Goal: Task Accomplishment & Management: Manage account settings

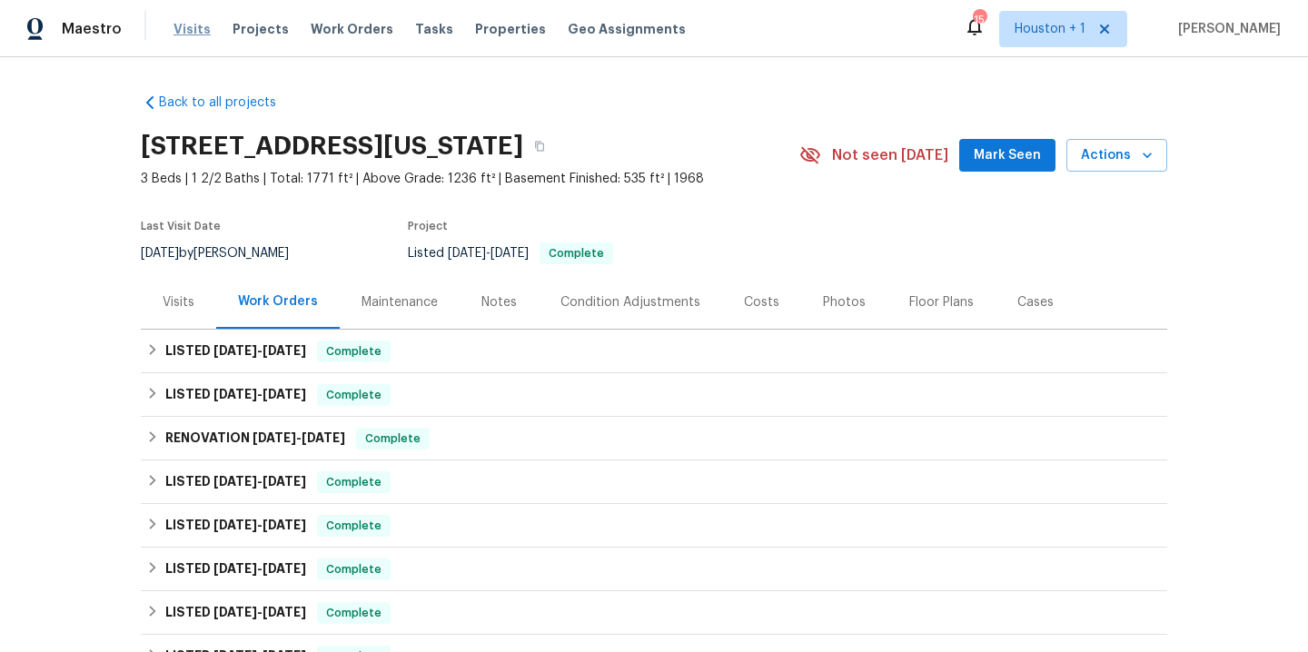
click at [185, 33] on span "Visits" at bounding box center [191, 29] width 37 height 18
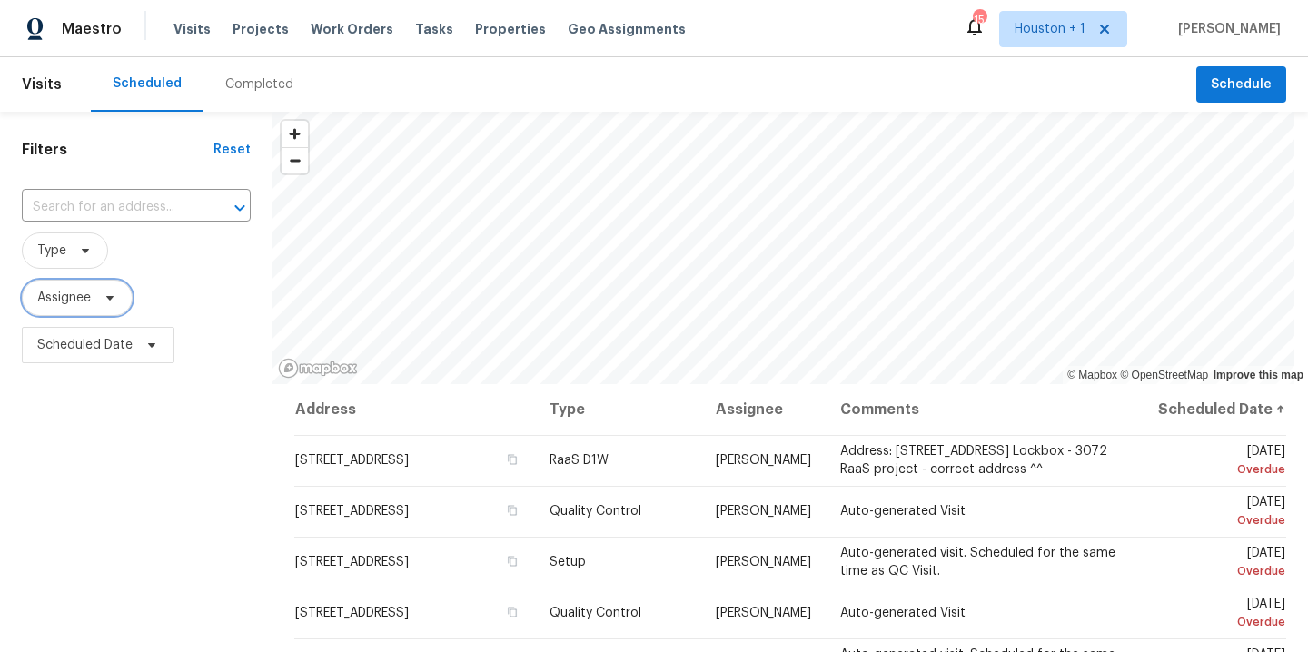
click at [83, 312] on span "Assignee" at bounding box center [77, 298] width 111 height 36
click at [63, 306] on span "Assignee" at bounding box center [64, 298] width 54 height 18
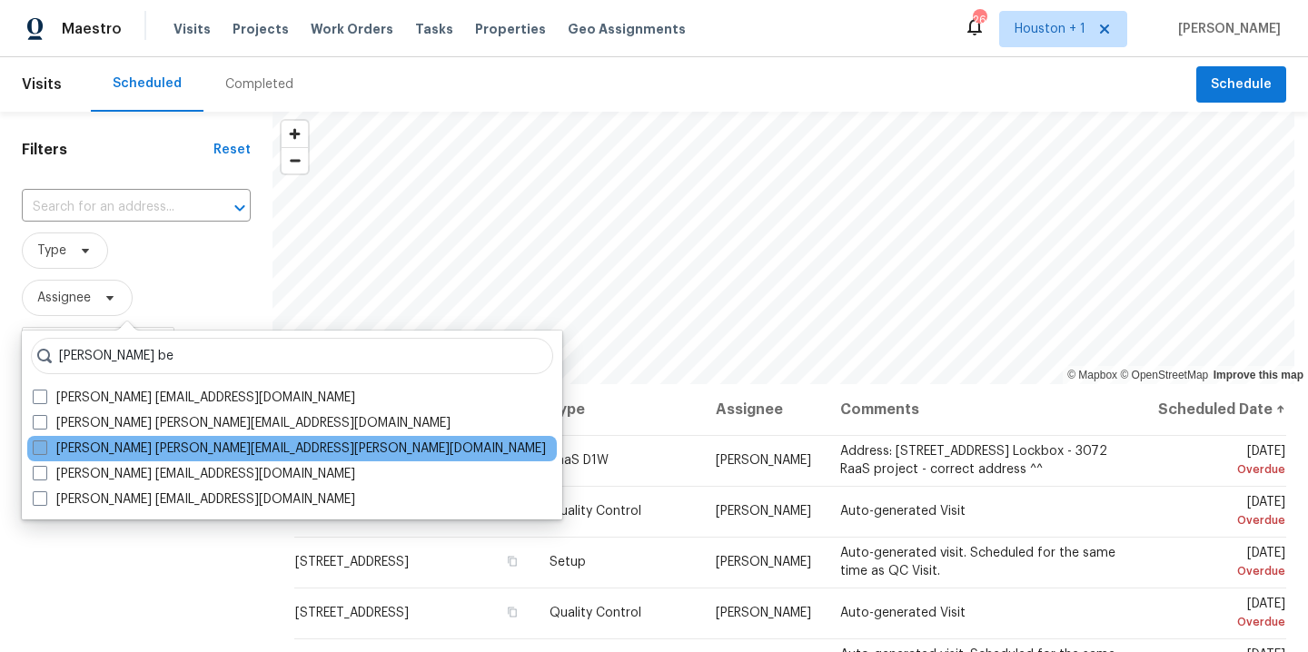
type input "joshua be"
click at [101, 450] on label "Joshua Beatty joshua.beatty@opendoor.com" at bounding box center [289, 449] width 513 height 18
click at [45, 450] on input "Joshua Beatty joshua.beatty@opendoor.com" at bounding box center [39, 446] width 12 height 12
checkbox input "true"
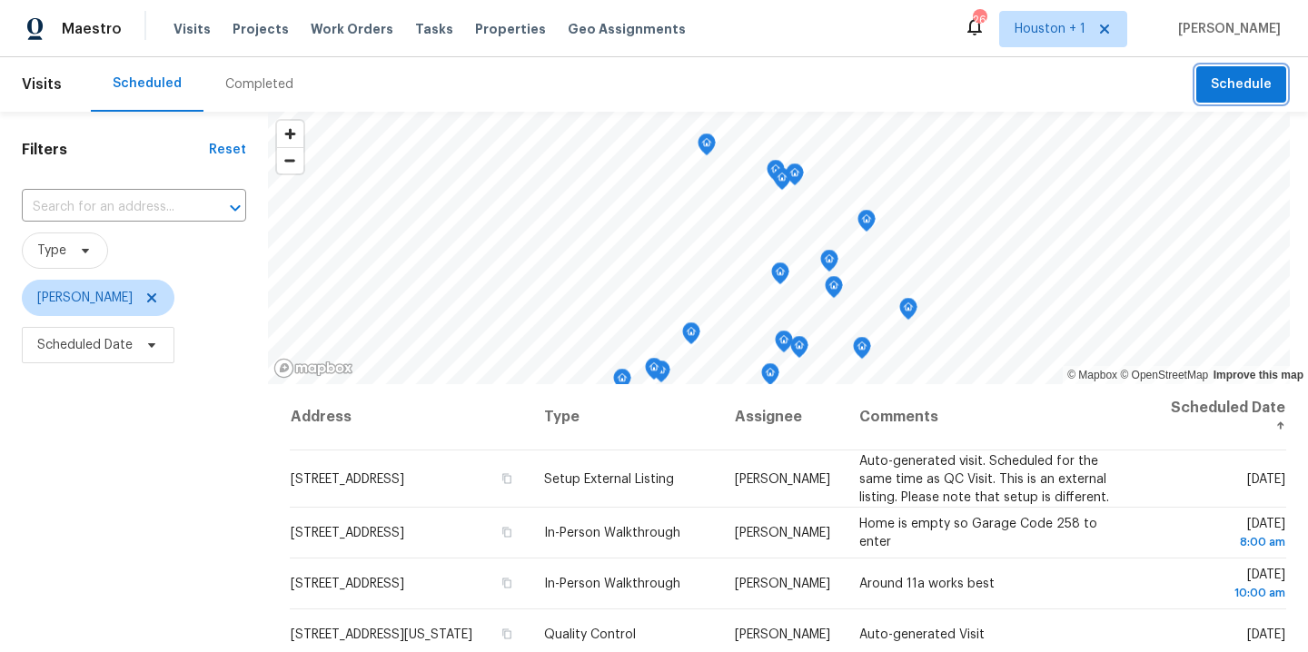
click at [1231, 90] on span "Schedule" at bounding box center [1241, 85] width 61 height 23
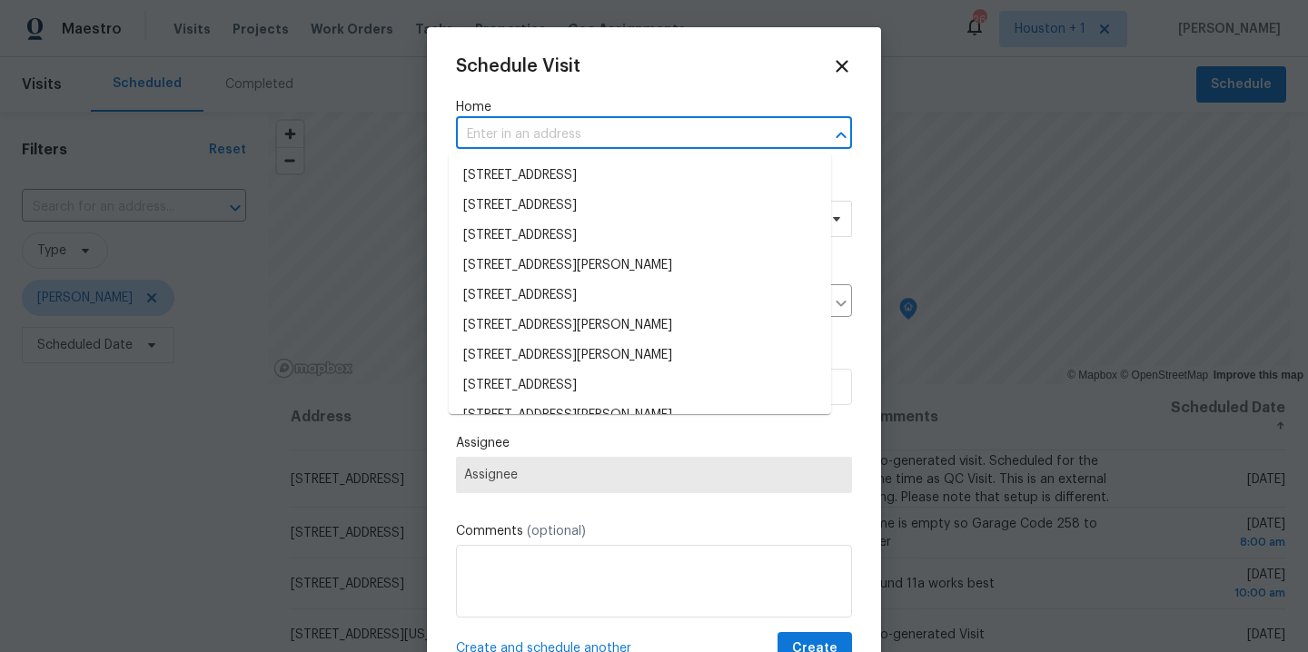
click at [509, 138] on input "text" at bounding box center [628, 135] width 345 height 28
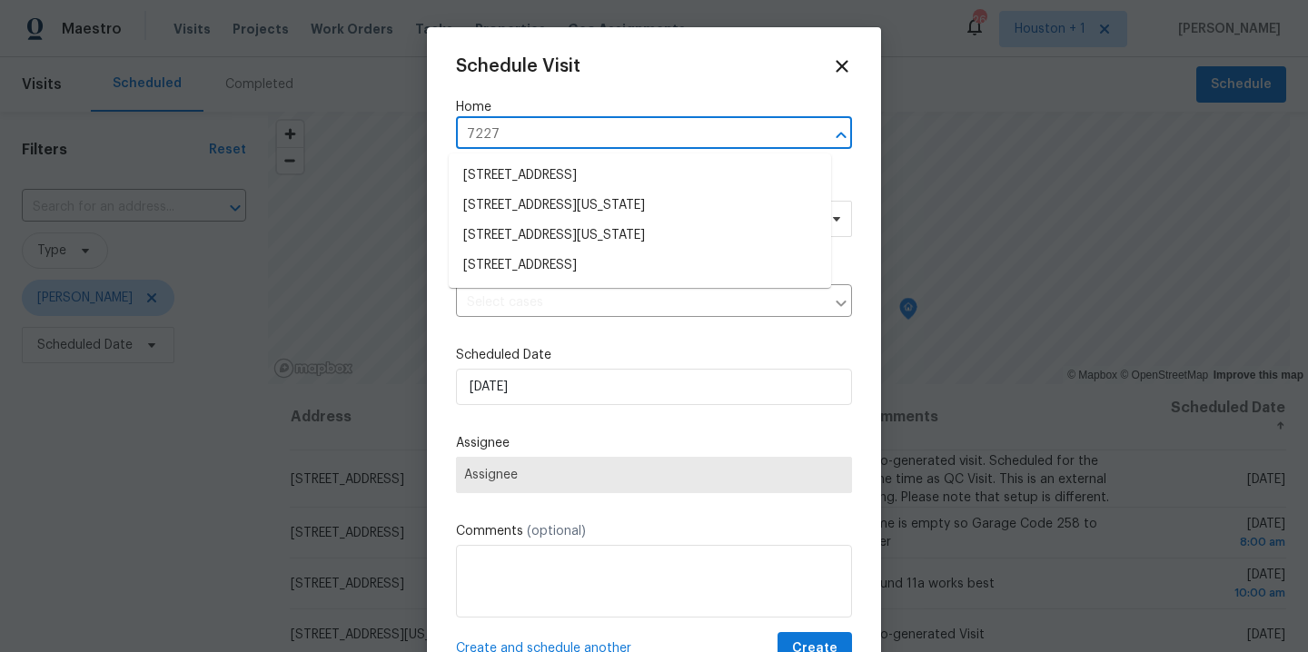
type input "7227 g"
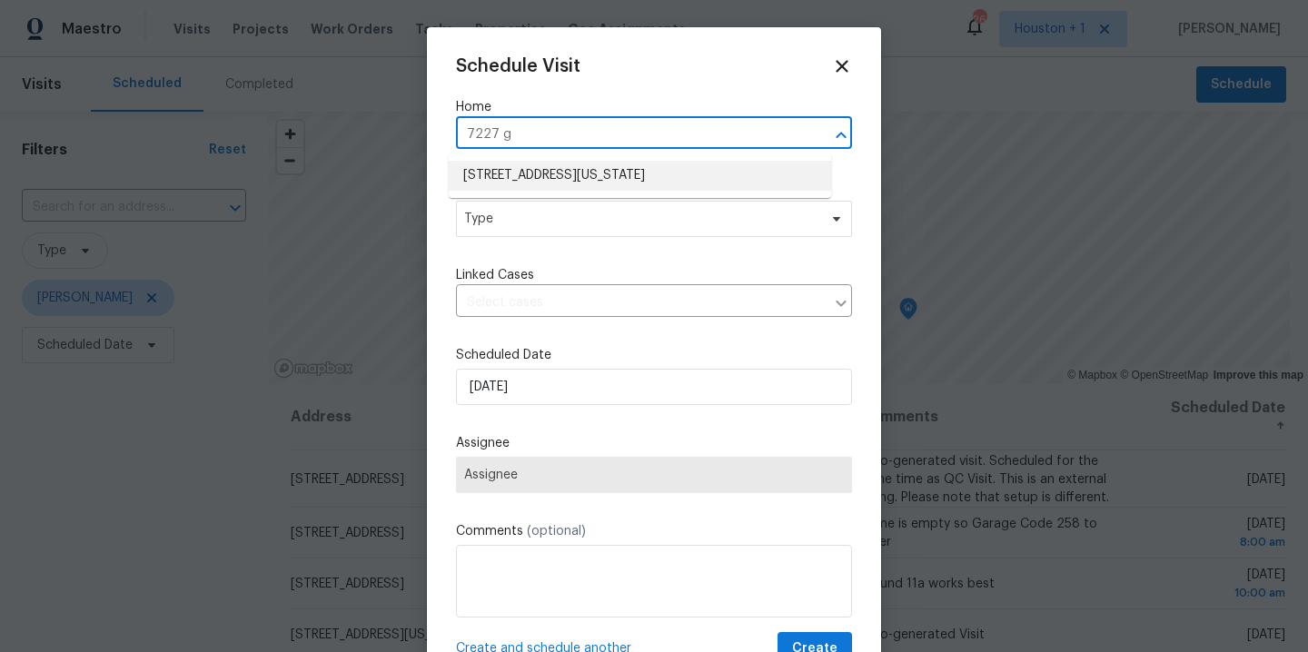
click at [520, 188] on li "7227 Greeley Ave, Kansas City, KS 66109" at bounding box center [640, 176] width 382 height 30
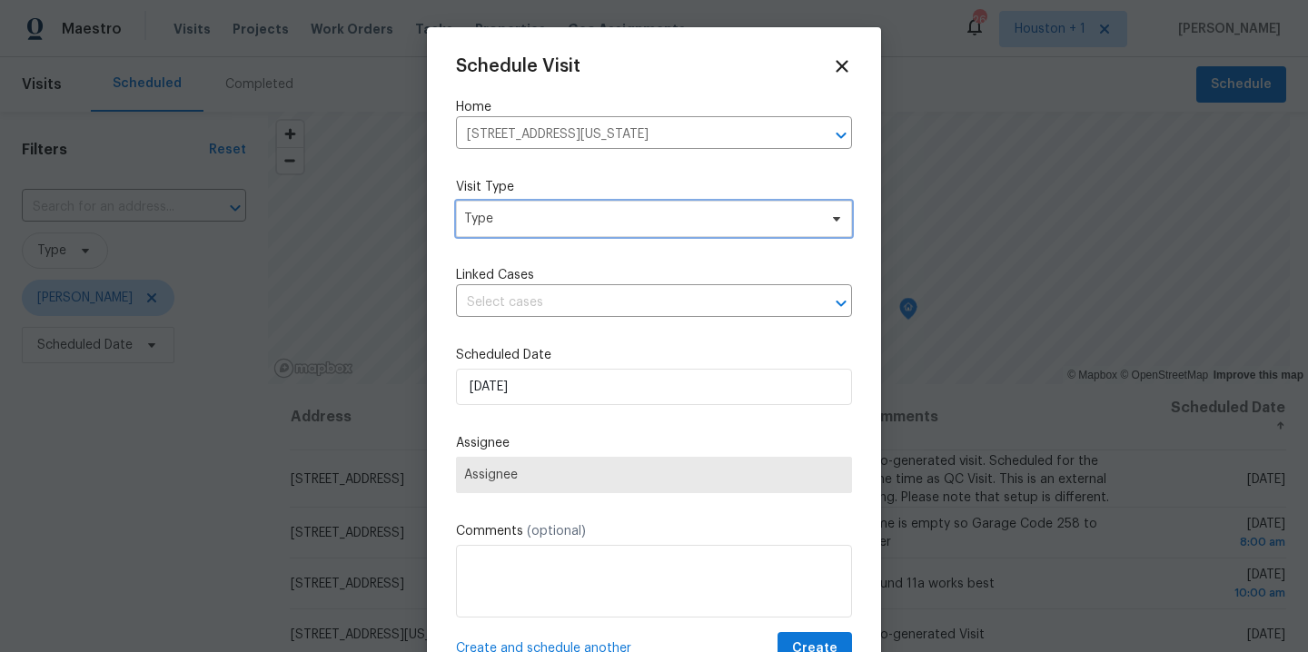
click at [520, 226] on span "Type" at bounding box center [640, 219] width 353 height 18
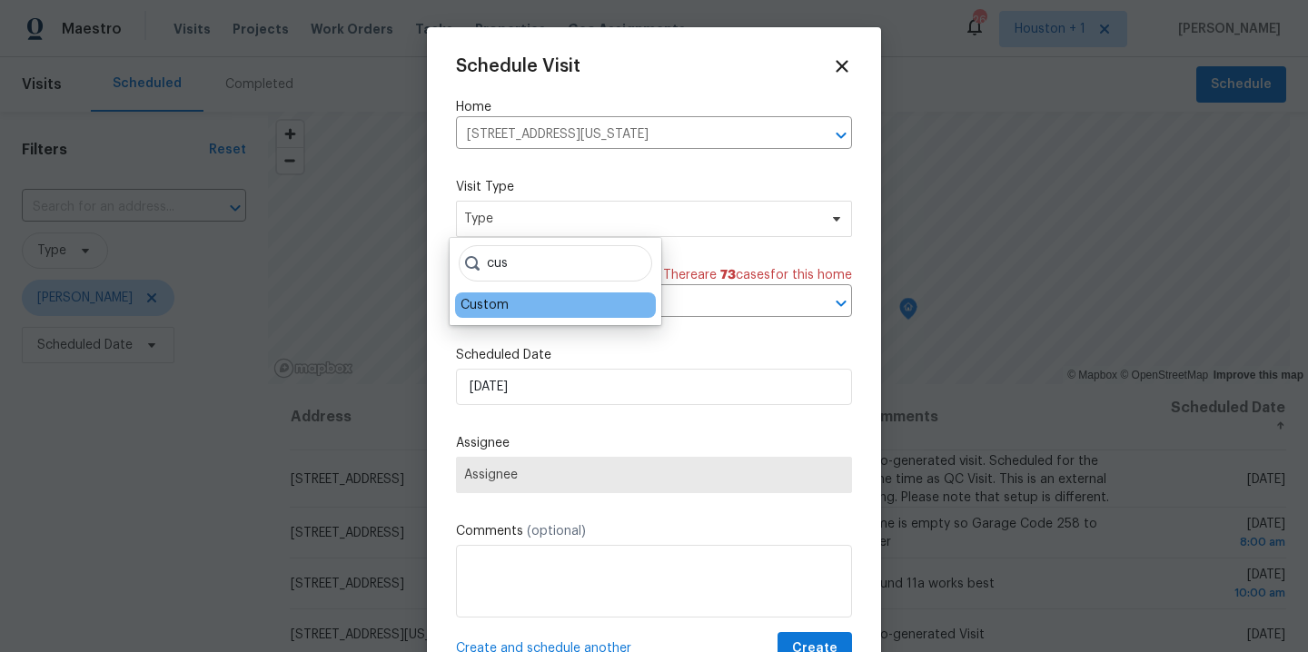
type input "cus"
click at [501, 312] on div "Custom" at bounding box center [484, 305] width 48 height 18
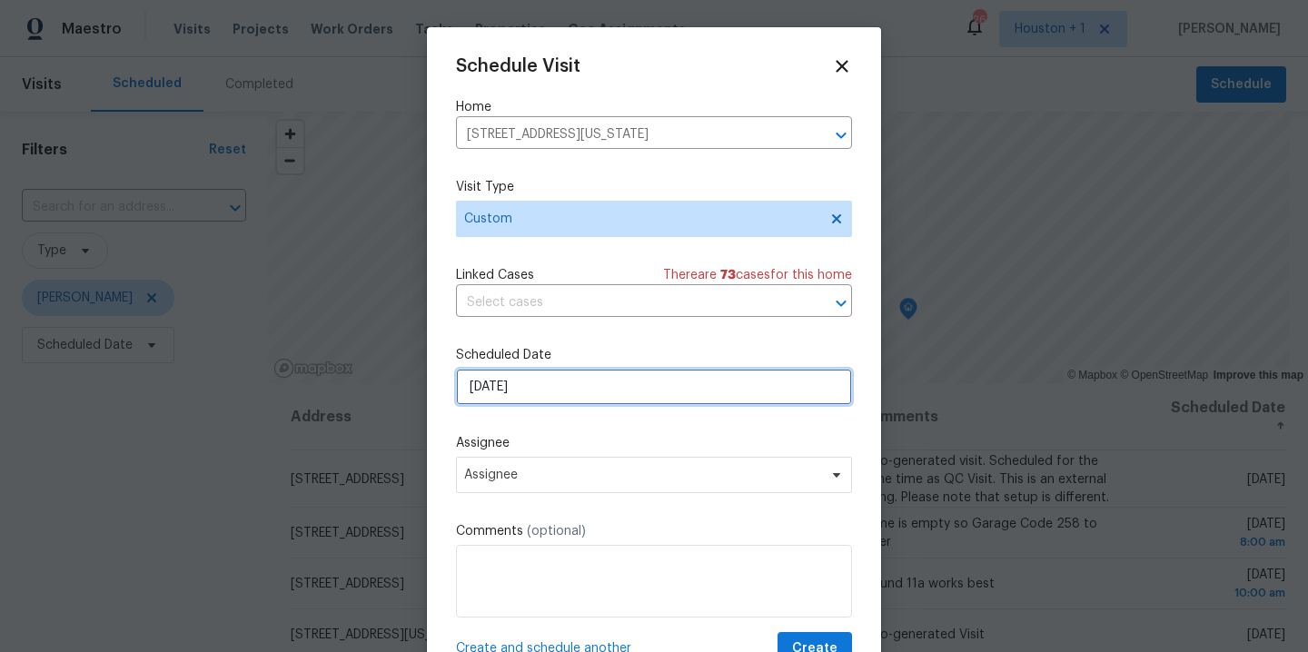
click at [579, 396] on input "9/23/2025" at bounding box center [654, 387] width 396 height 36
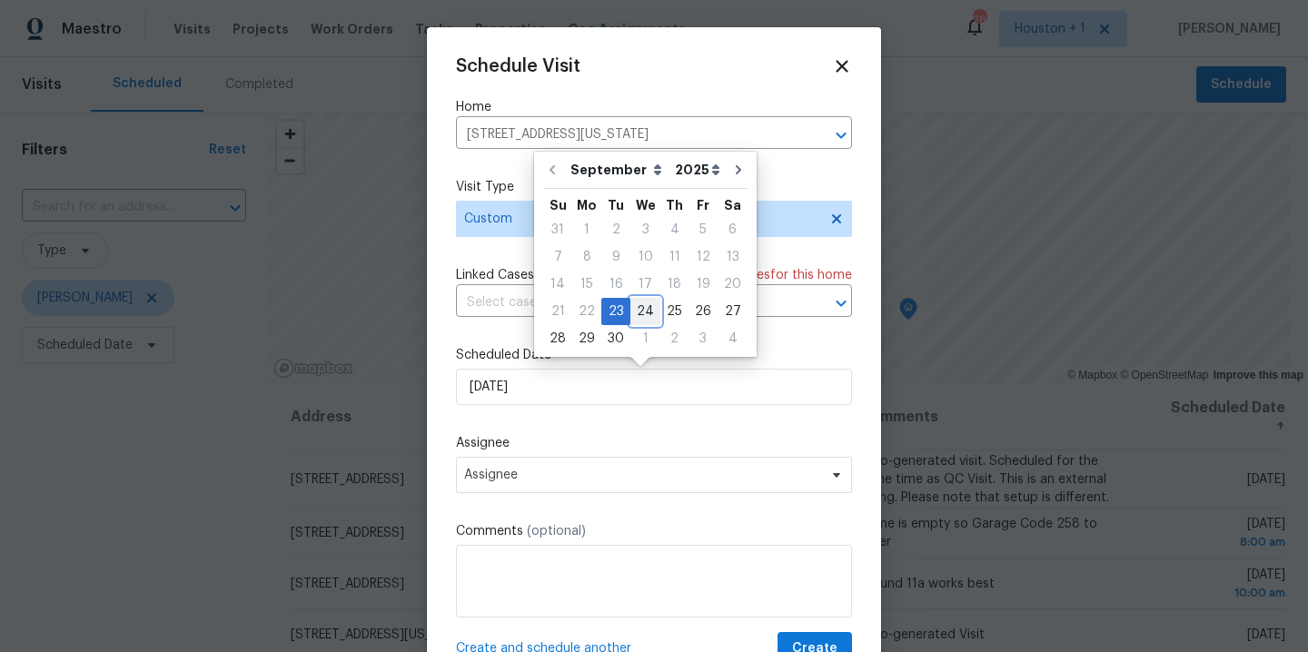
click at [648, 314] on div "24" at bounding box center [645, 311] width 30 height 25
type input "9/24/2025"
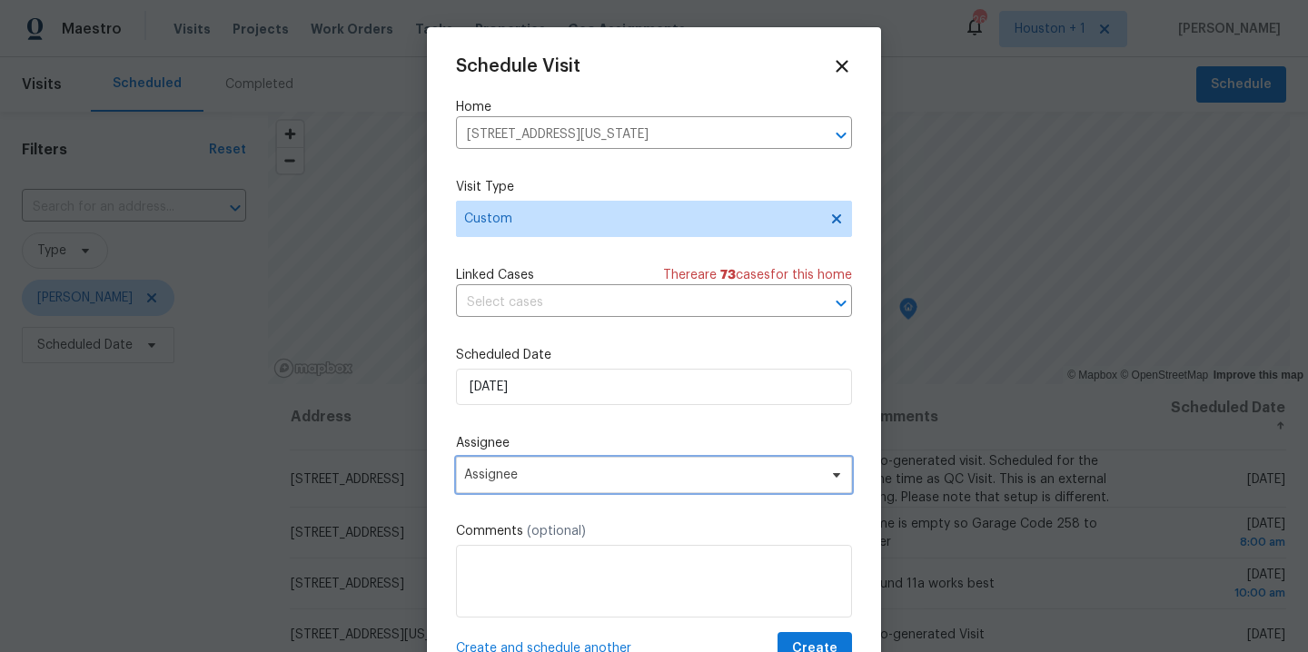
click at [557, 486] on span "Assignee" at bounding box center [654, 475] width 396 height 36
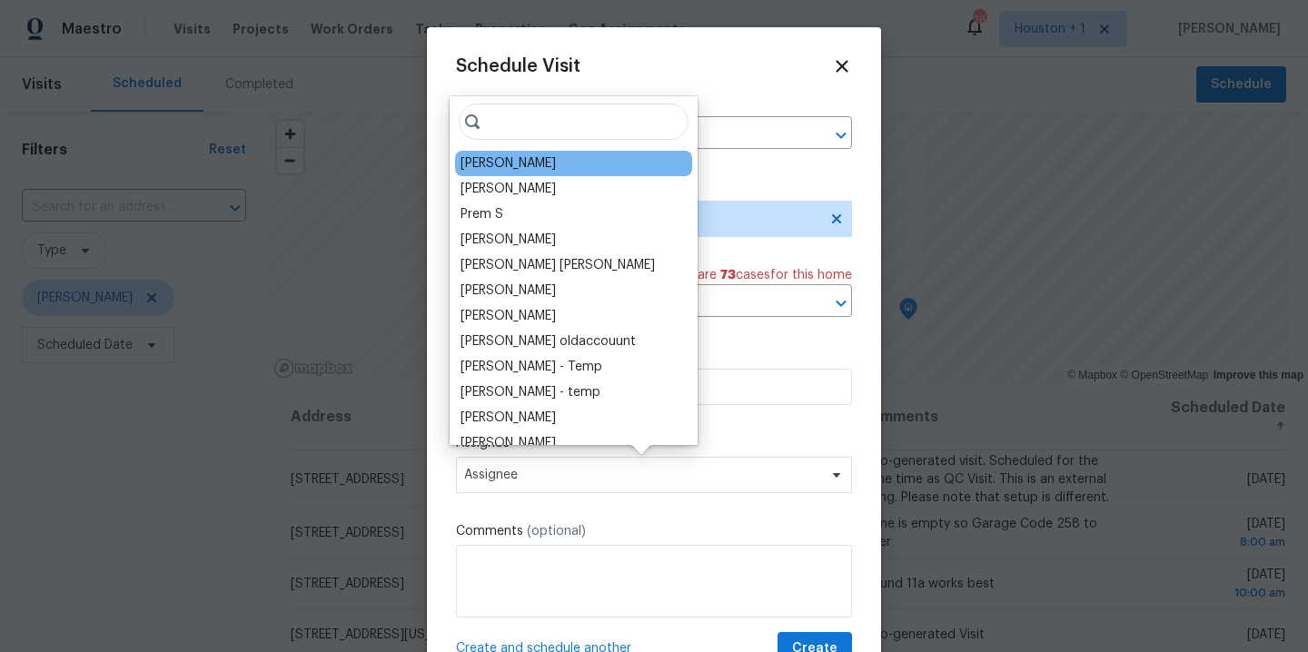
click at [529, 153] on div "[PERSON_NAME]" at bounding box center [573, 163] width 237 height 25
click at [513, 163] on div "[PERSON_NAME]" at bounding box center [507, 163] width 95 height 18
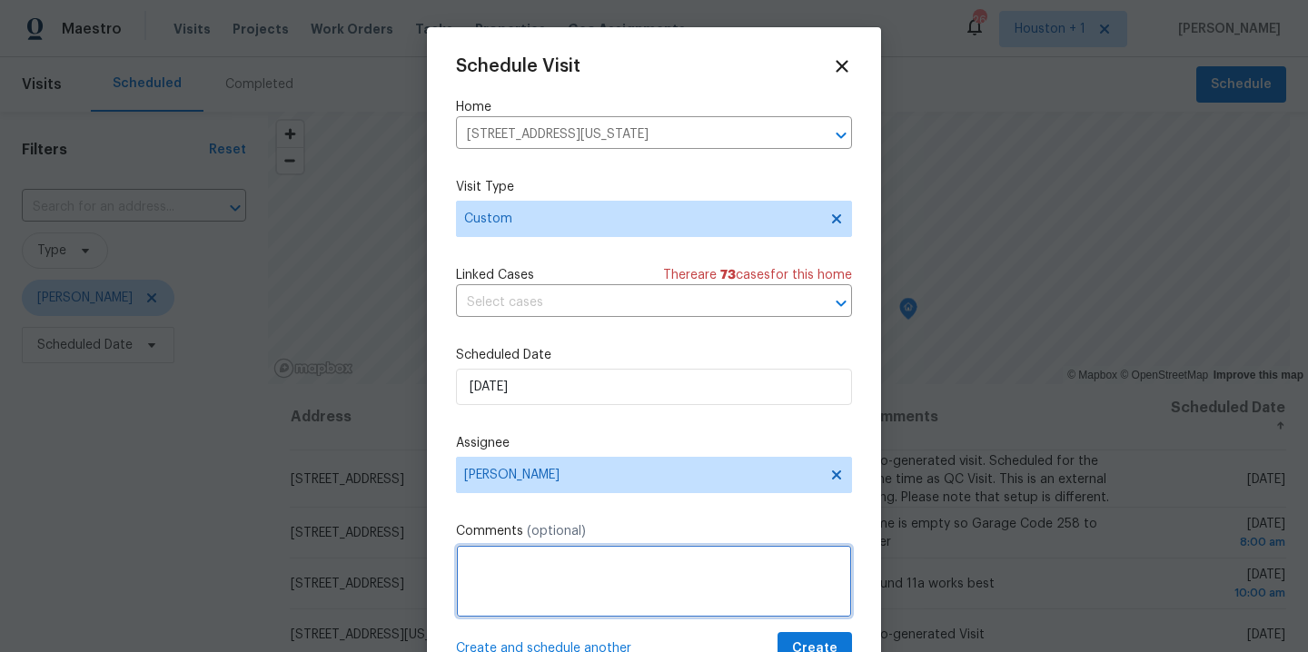
click at [522, 591] on textarea at bounding box center [654, 581] width 396 height 73
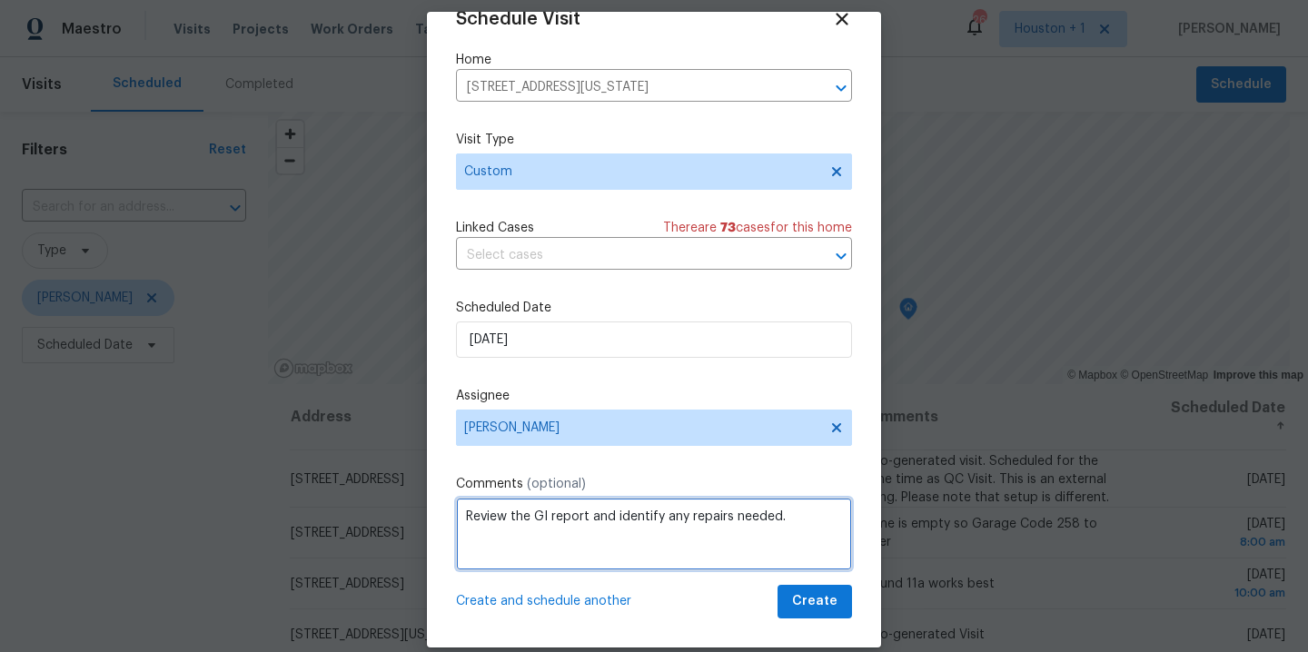
scroll to position [37, 0]
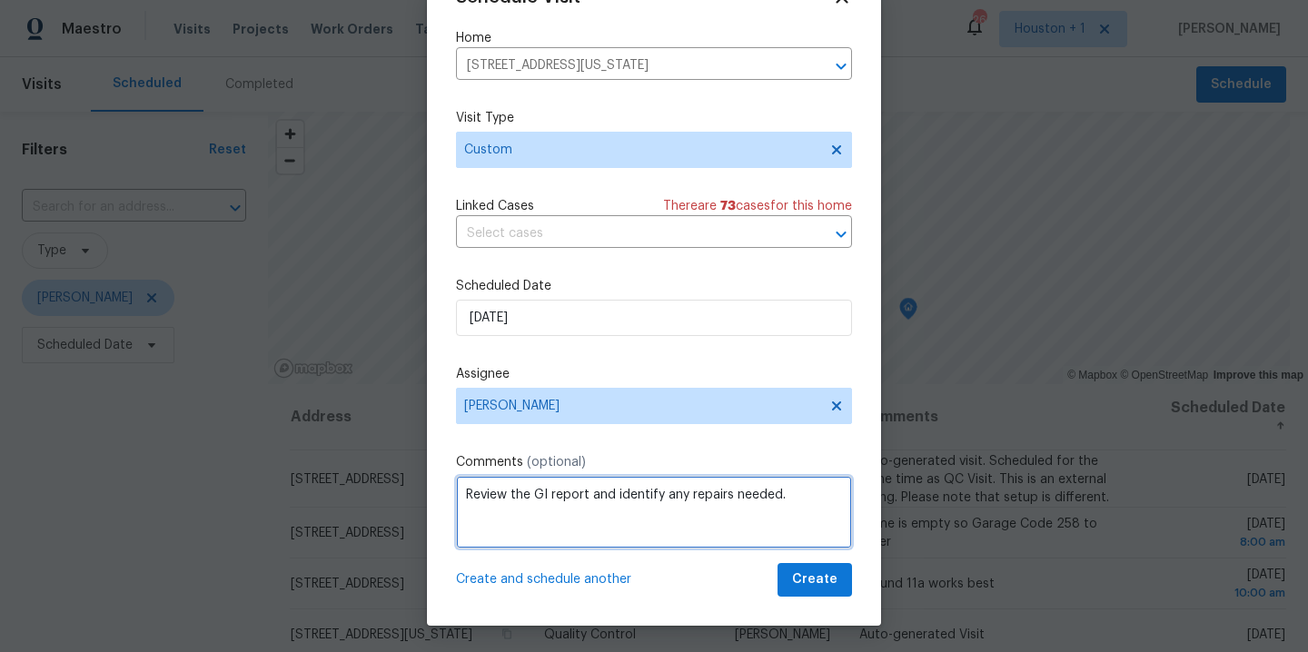
type textarea "Review the GI report and identify any repairs needed."
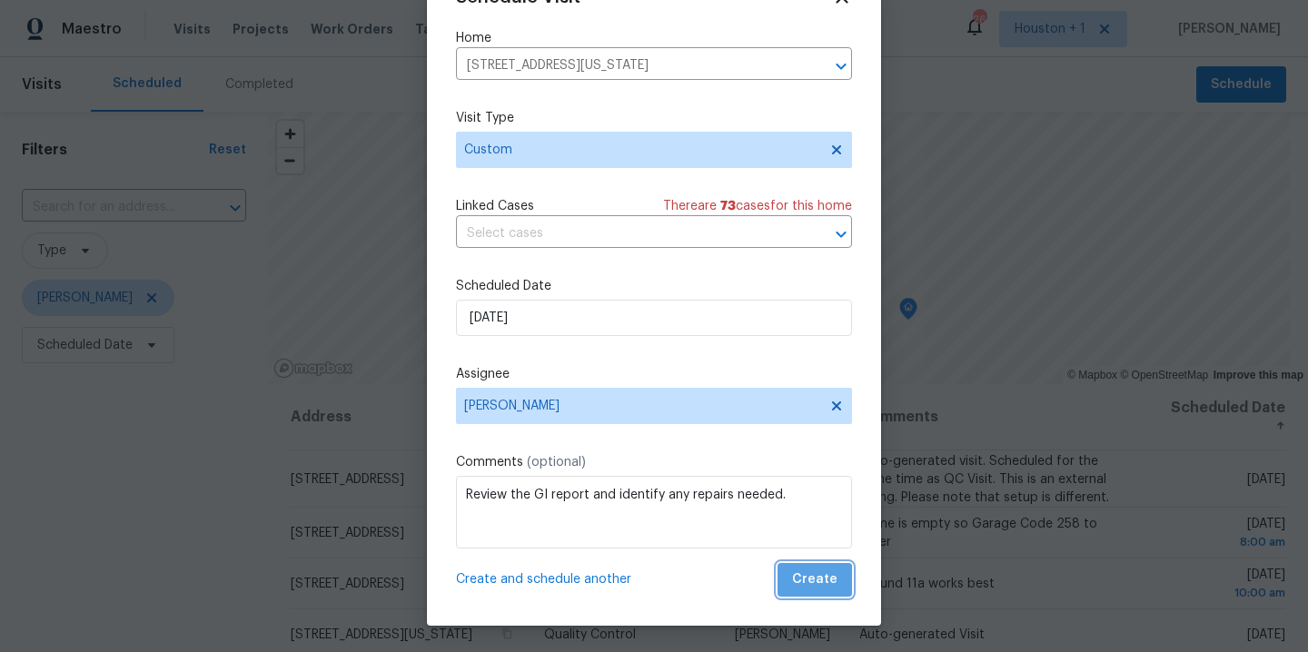
click at [797, 584] on span "Create" at bounding box center [814, 580] width 45 height 23
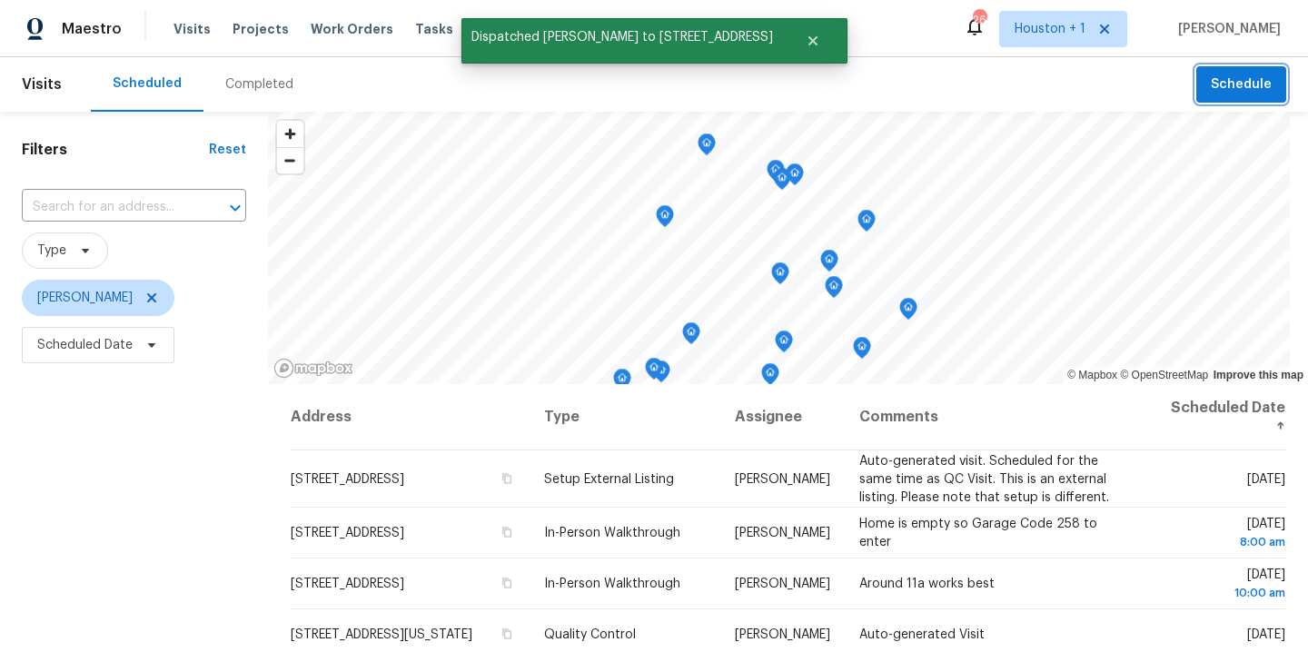
scroll to position [0, 0]
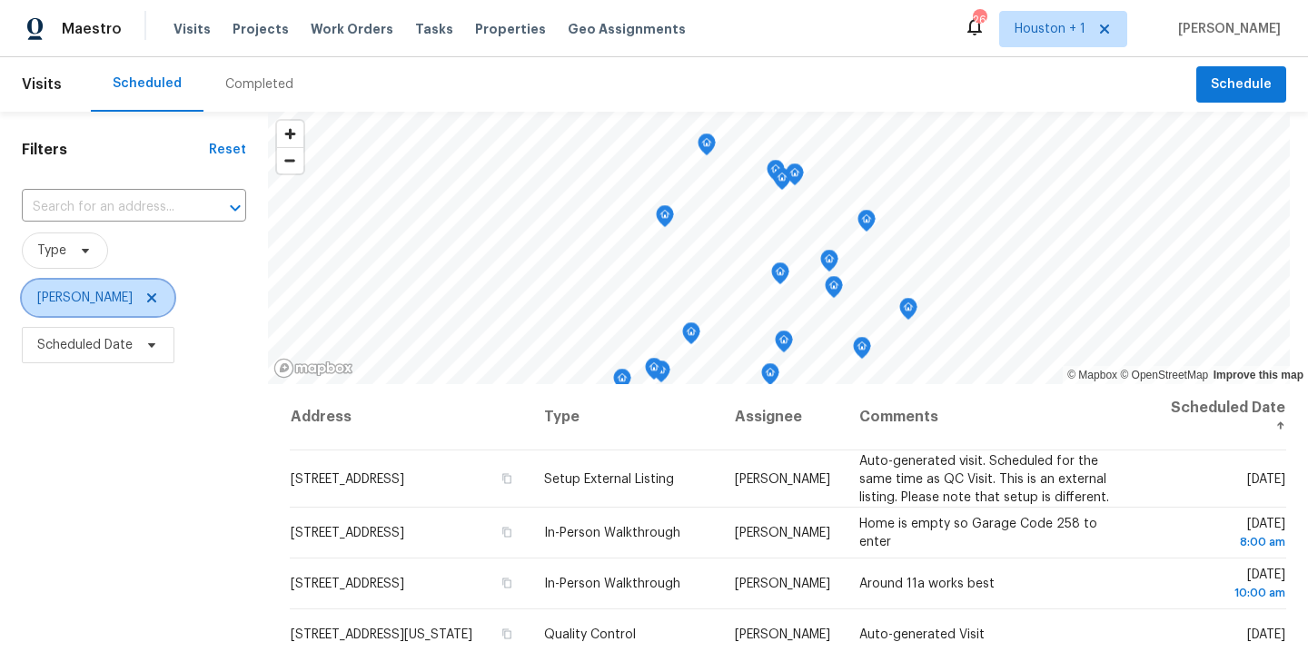
click at [147, 297] on icon at bounding box center [151, 297] width 9 height 9
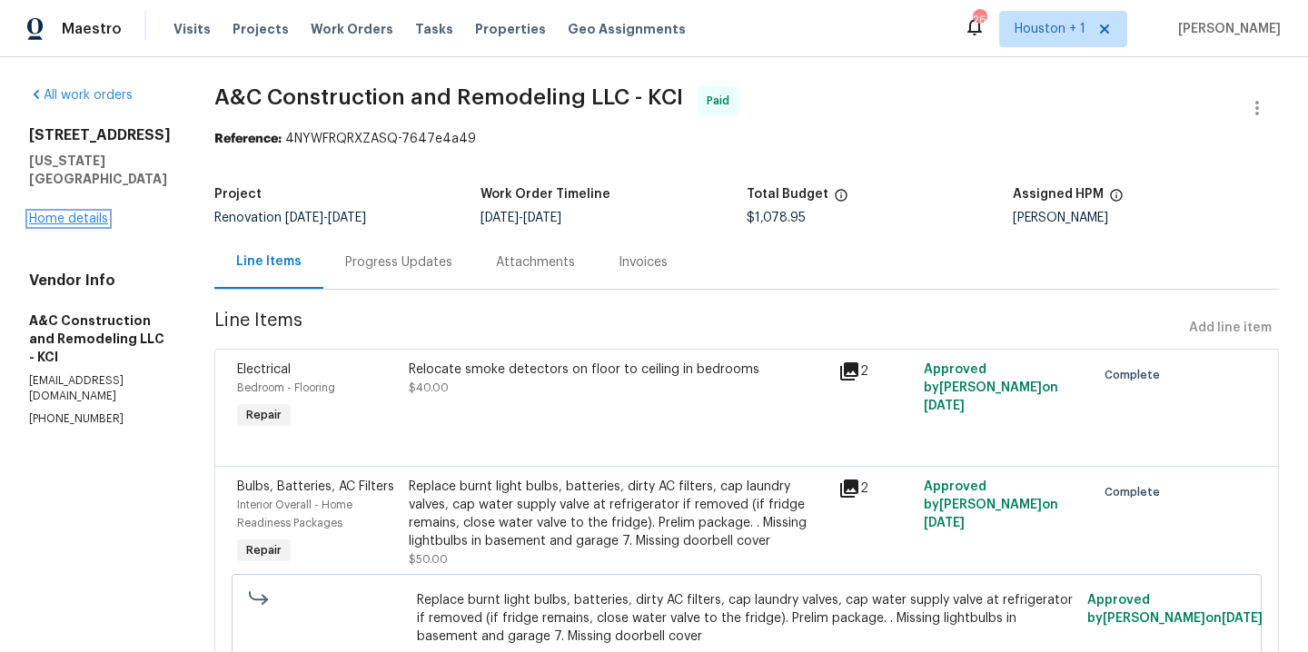
click at [86, 213] on link "Home details" at bounding box center [68, 219] width 79 height 13
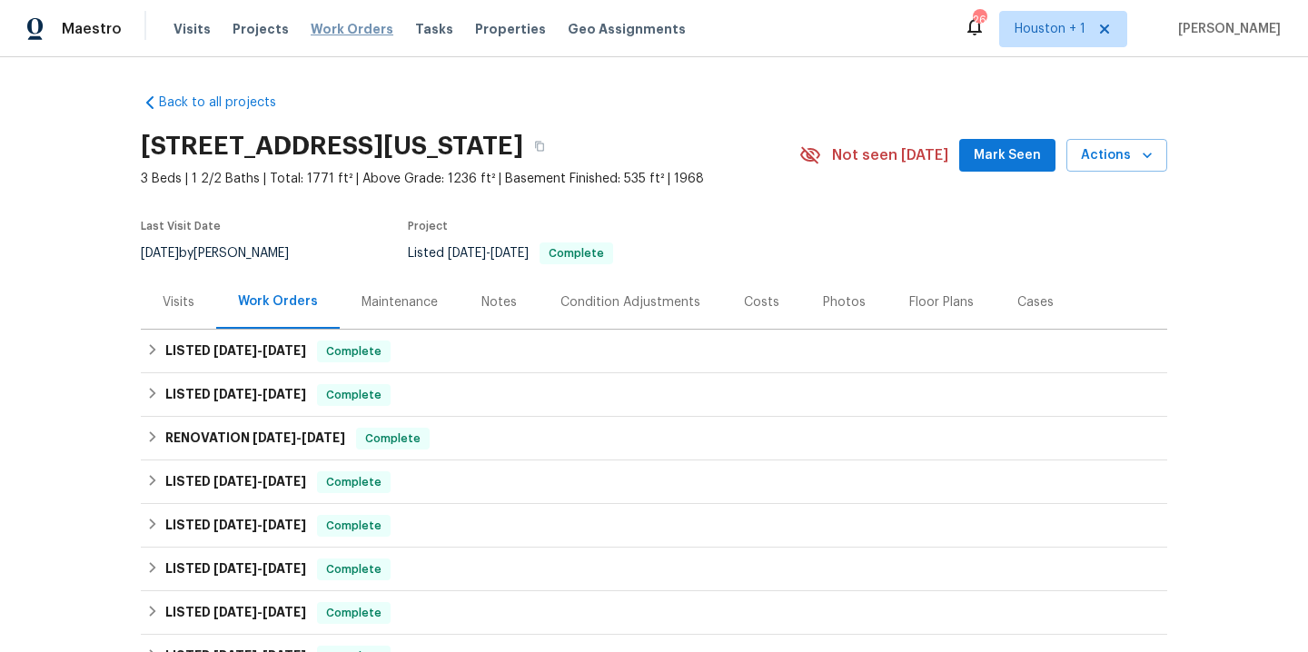
click at [341, 25] on span "Work Orders" at bounding box center [352, 29] width 83 height 18
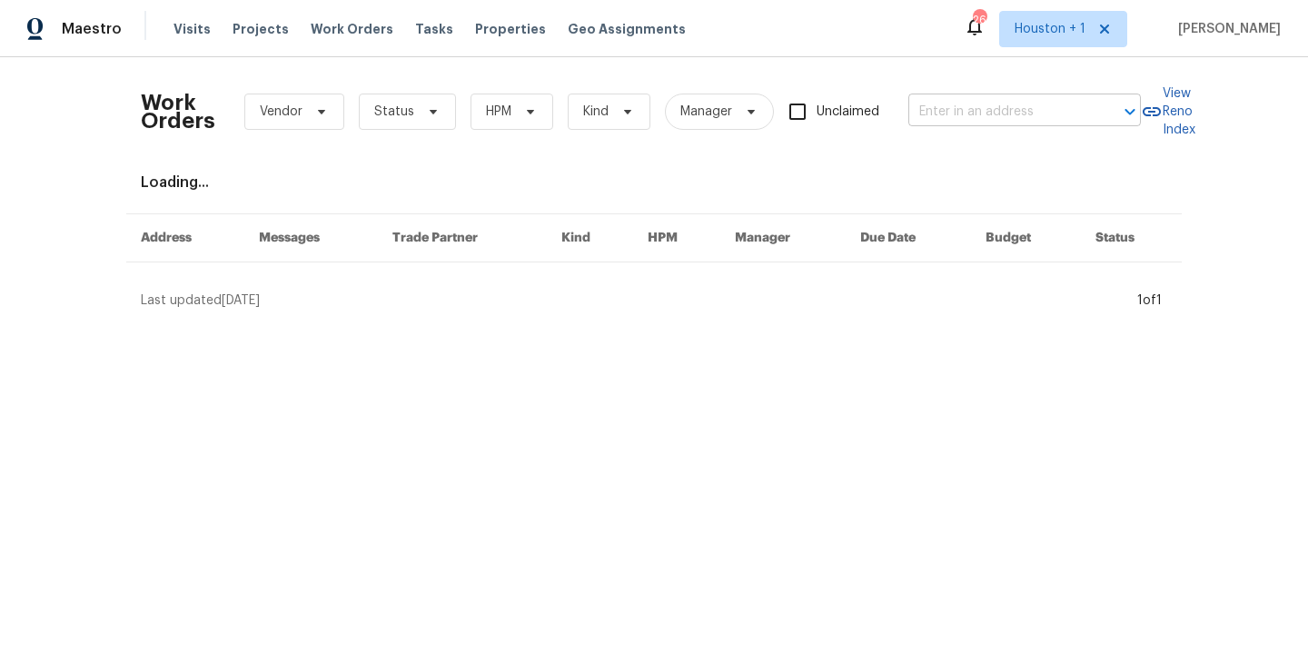
click at [970, 115] on input "text" at bounding box center [999, 112] width 182 height 28
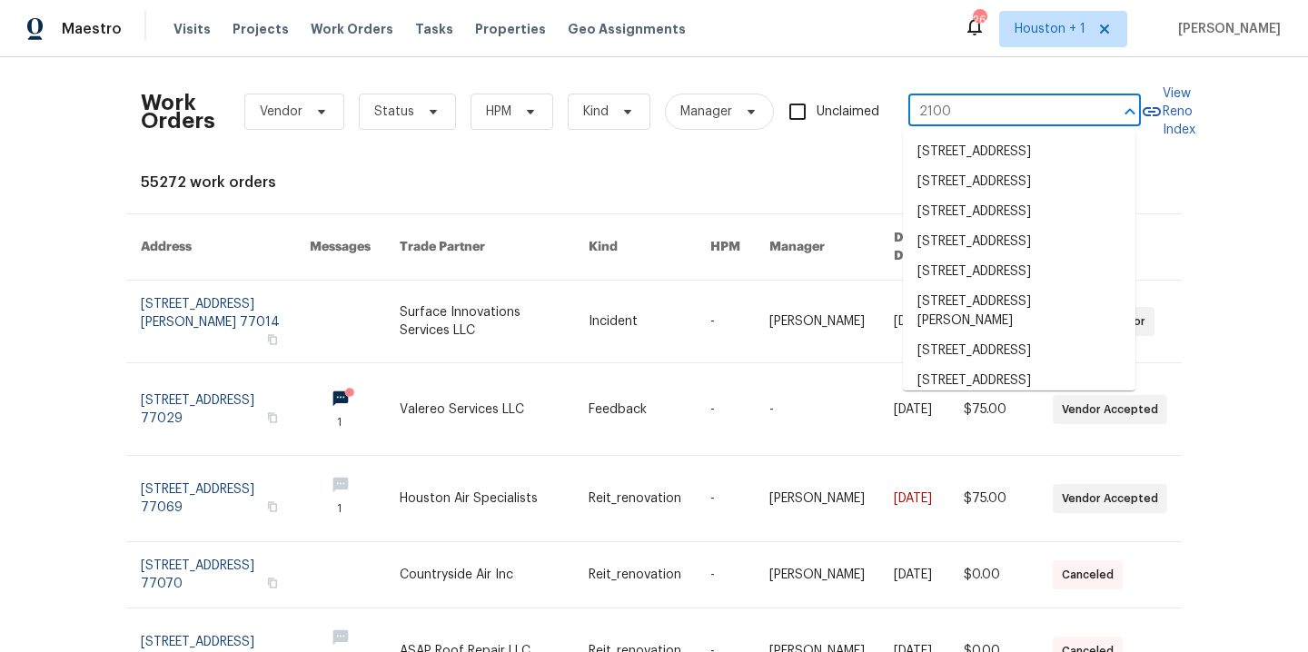
type input "2100 t"
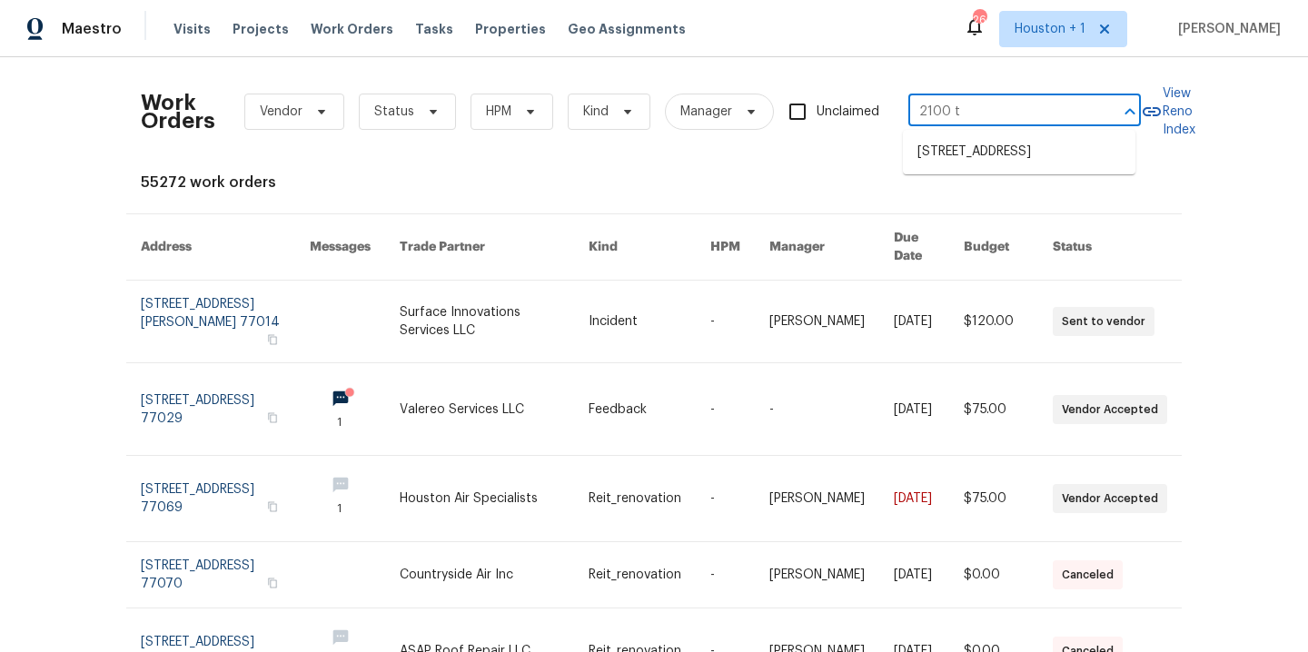
click at [979, 164] on li "2100 Thunderbird Dr, Harrisonville, MO 64701" at bounding box center [1019, 152] width 233 height 30
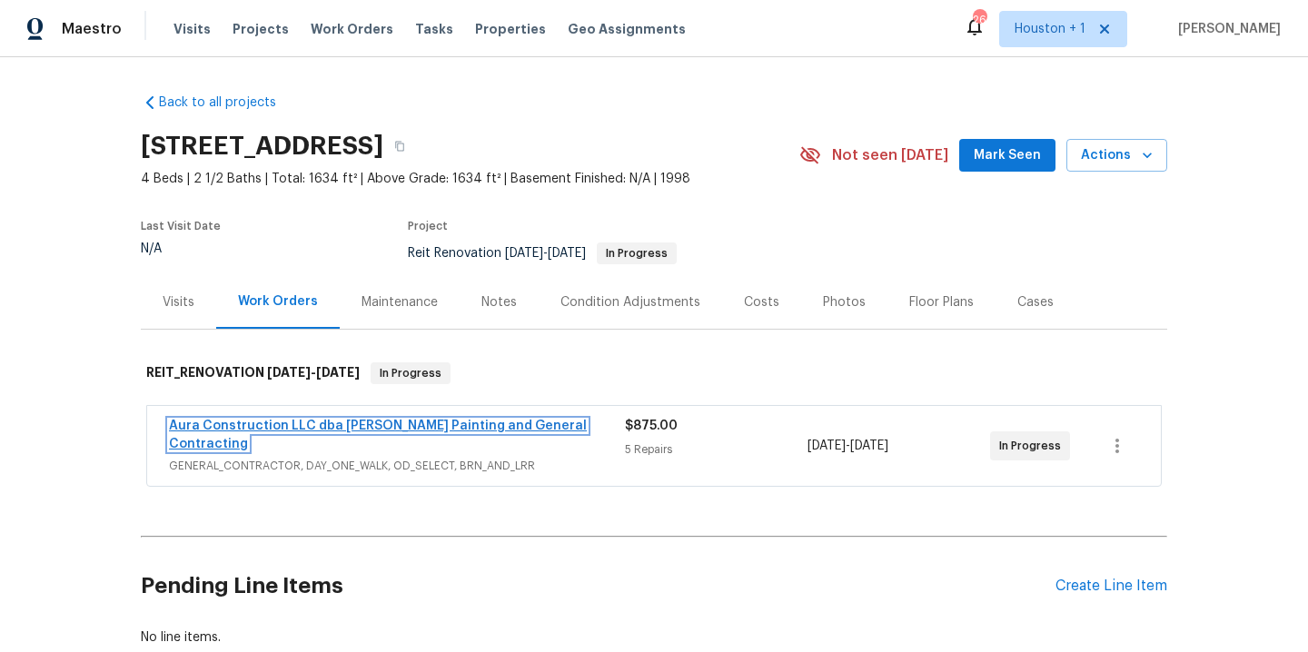
click at [488, 424] on link "Aura Construction LLC dba [PERSON_NAME] Painting and General Contracting" at bounding box center [378, 435] width 418 height 31
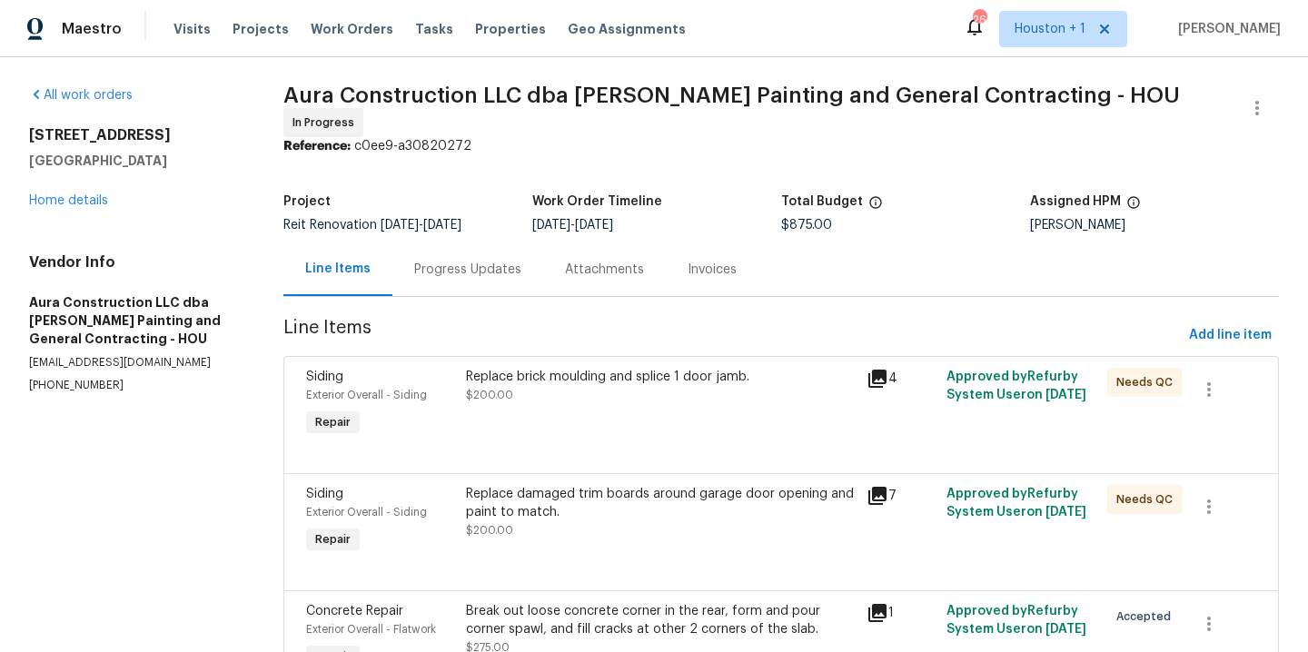
click at [628, 382] on div "Replace brick moulding and splice 1 door jamb. $200.00" at bounding box center [661, 386] width 390 height 36
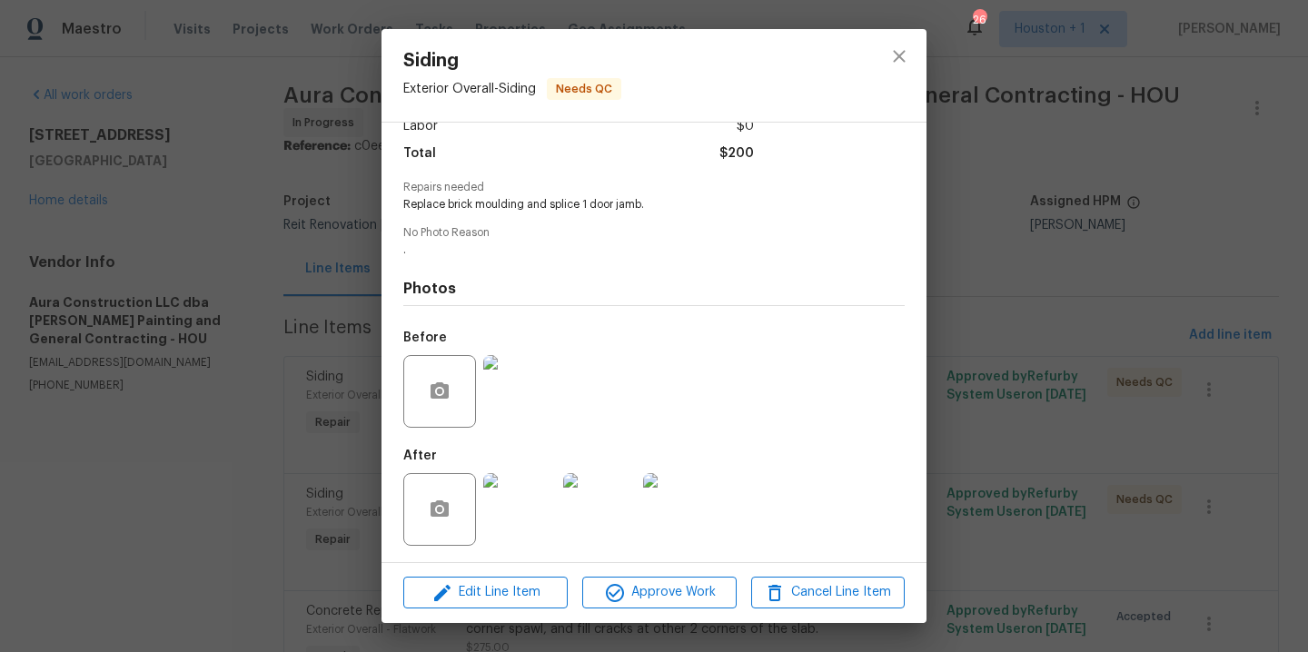
scroll to position [150, 0]
click at [509, 500] on img at bounding box center [519, 508] width 73 height 73
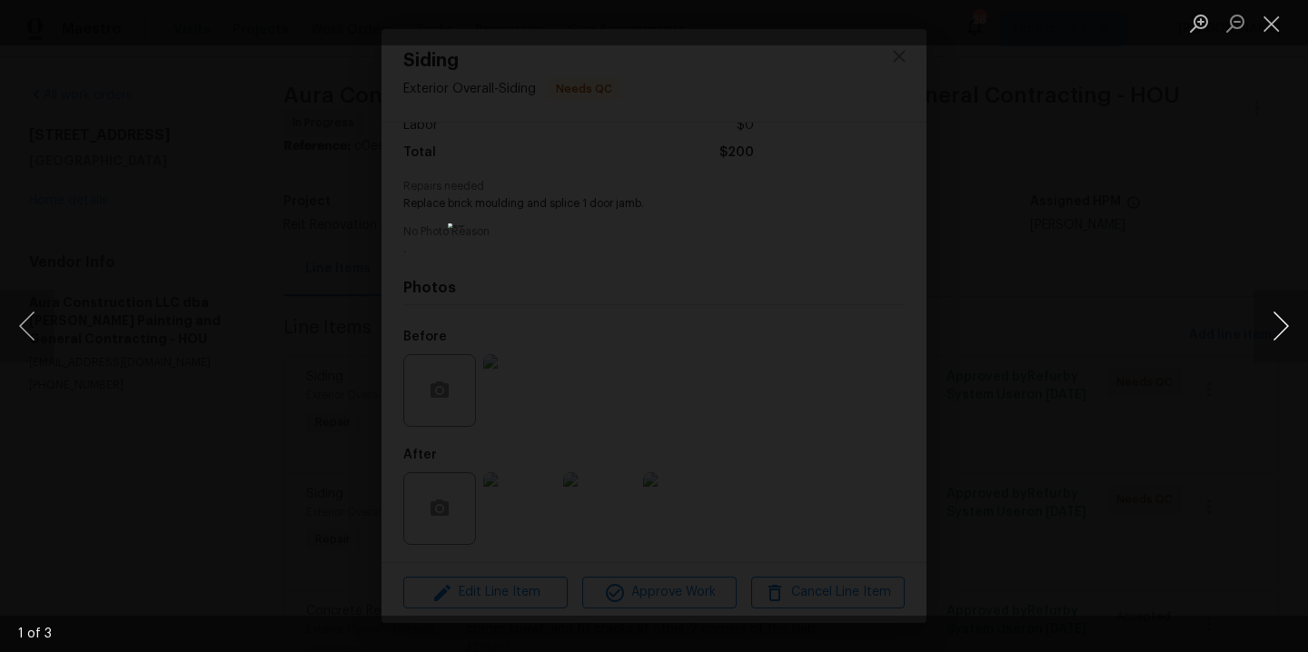
click at [1286, 341] on button "Next image" at bounding box center [1280, 326] width 54 height 73
click at [1286, 340] on button "Next image" at bounding box center [1280, 326] width 54 height 73
click at [1221, 233] on div "Lightbox" at bounding box center [654, 326] width 1308 height 652
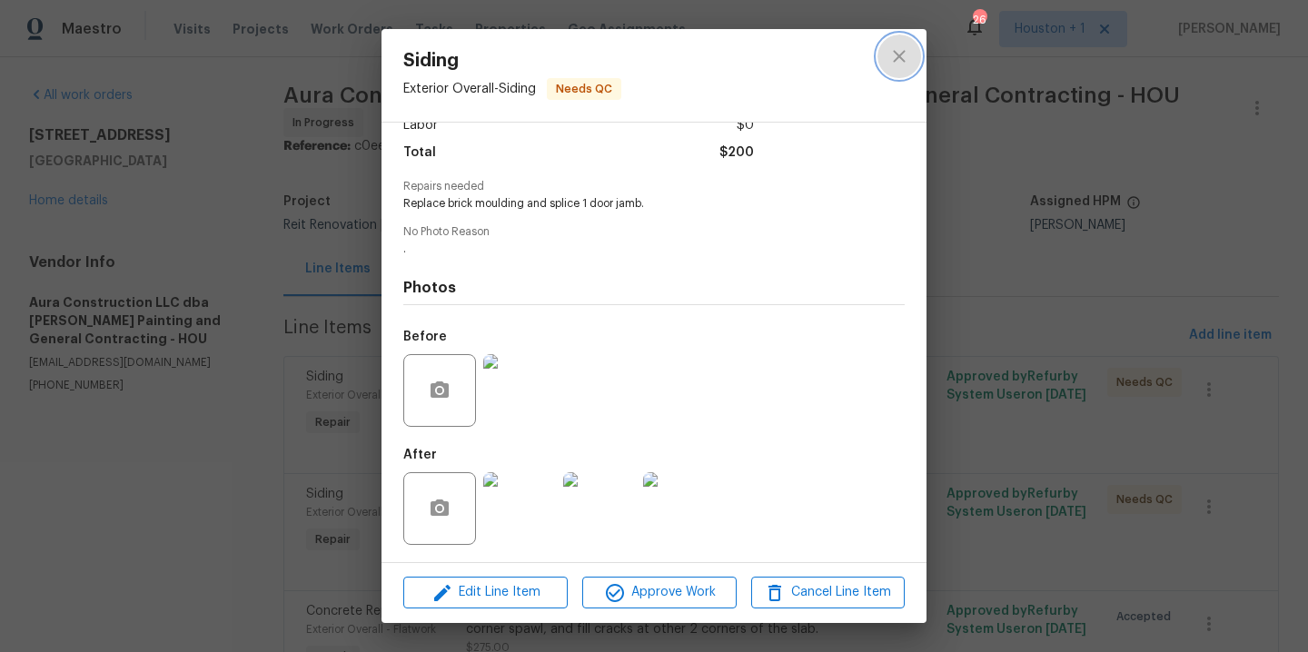
click at [895, 54] on icon "close" at bounding box center [899, 56] width 22 height 22
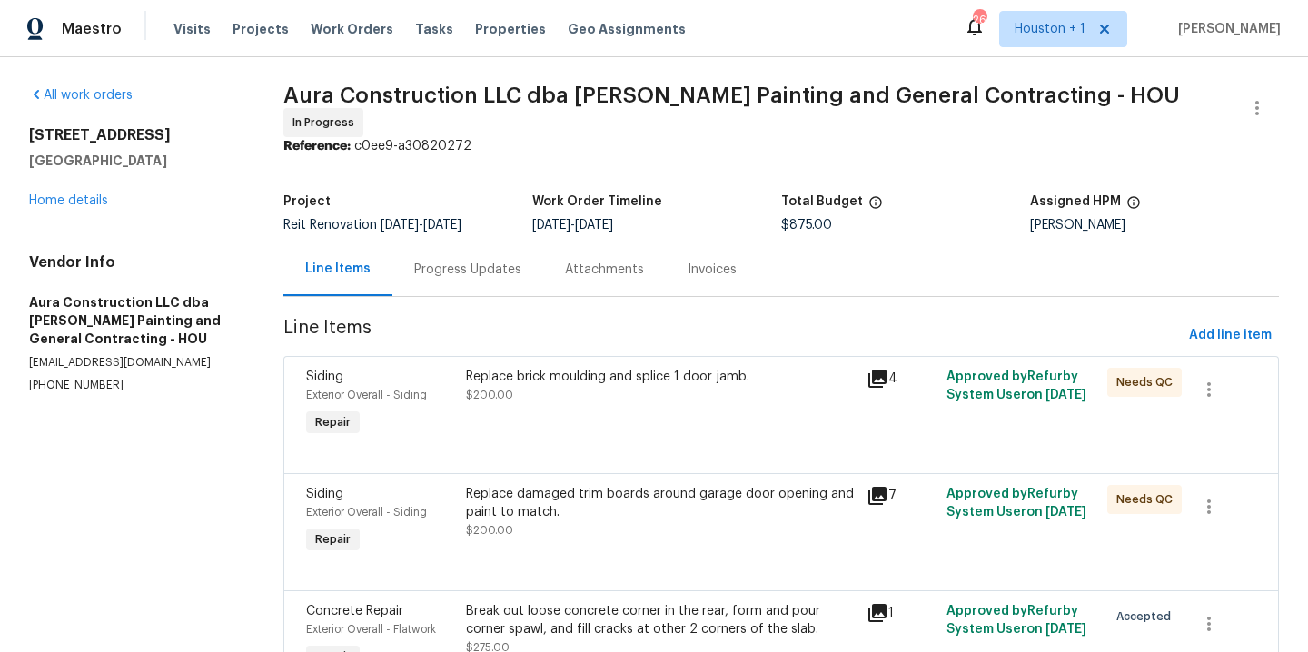
click at [603, 519] on div "Replace damaged trim boards around garage door opening and paint to match. $200…" at bounding box center [661, 512] width 390 height 54
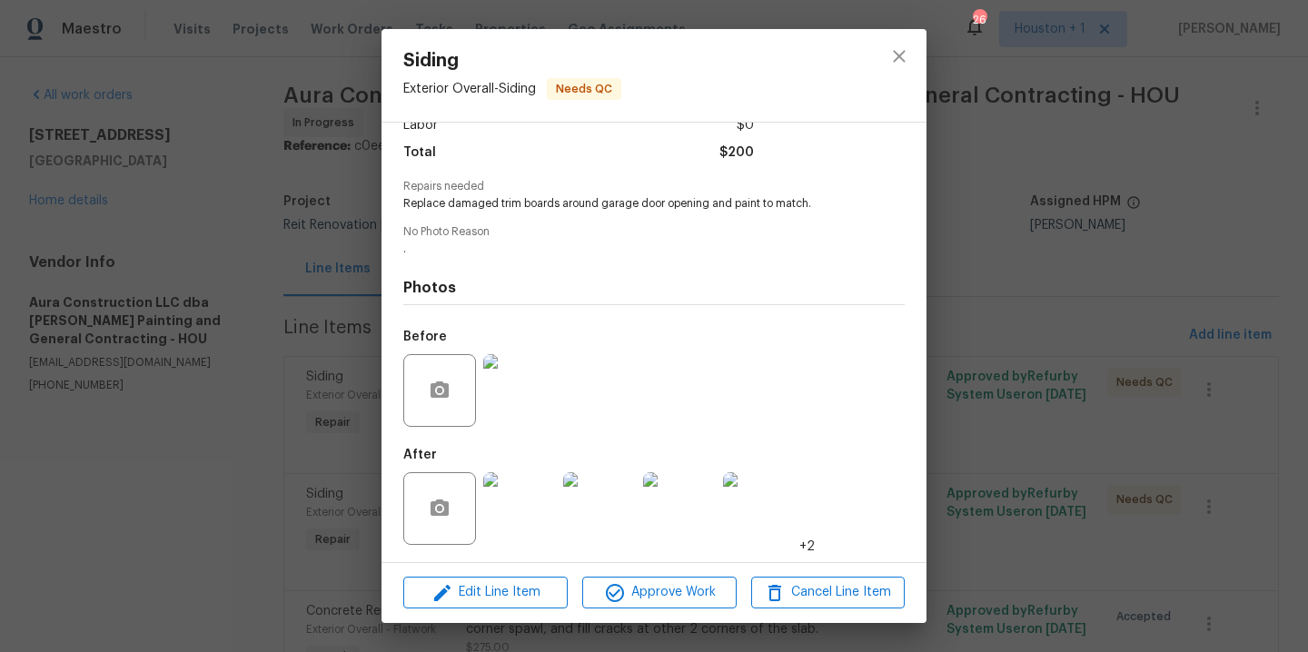
click at [543, 524] on img at bounding box center [519, 508] width 73 height 73
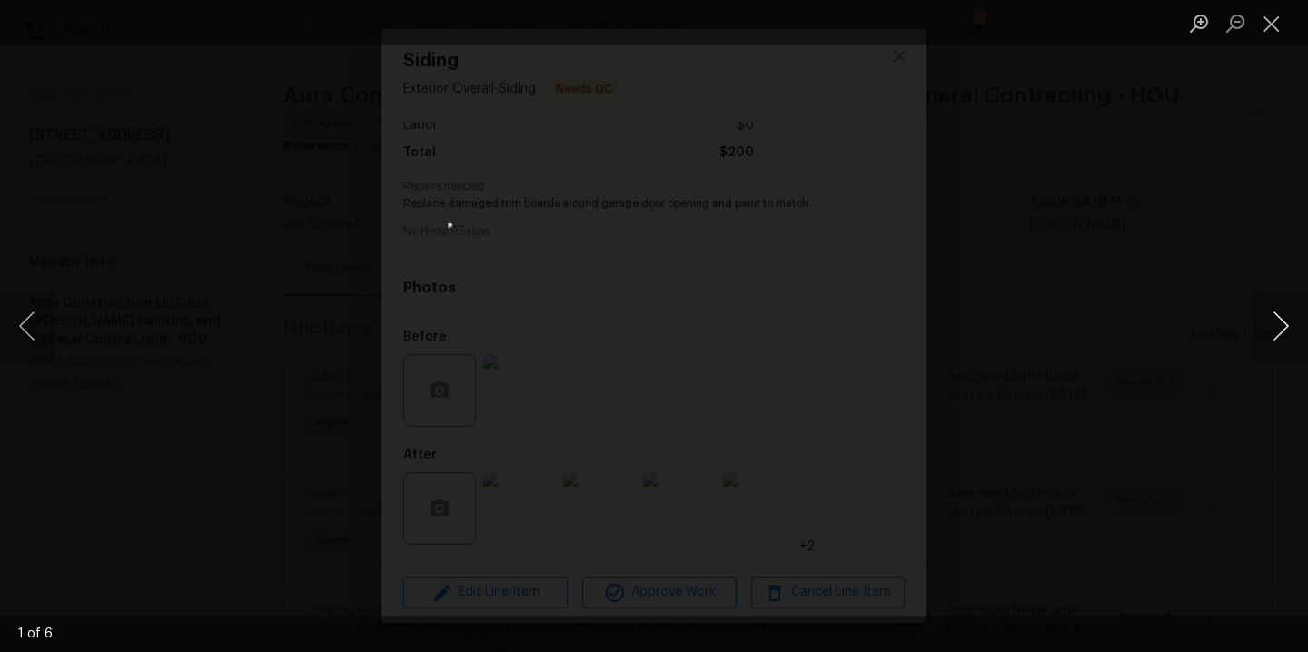
click at [1283, 326] on button "Next image" at bounding box center [1280, 326] width 54 height 73
click at [1283, 324] on button "Next image" at bounding box center [1280, 326] width 54 height 73
click at [1241, 238] on div "Lightbox" at bounding box center [654, 326] width 1308 height 652
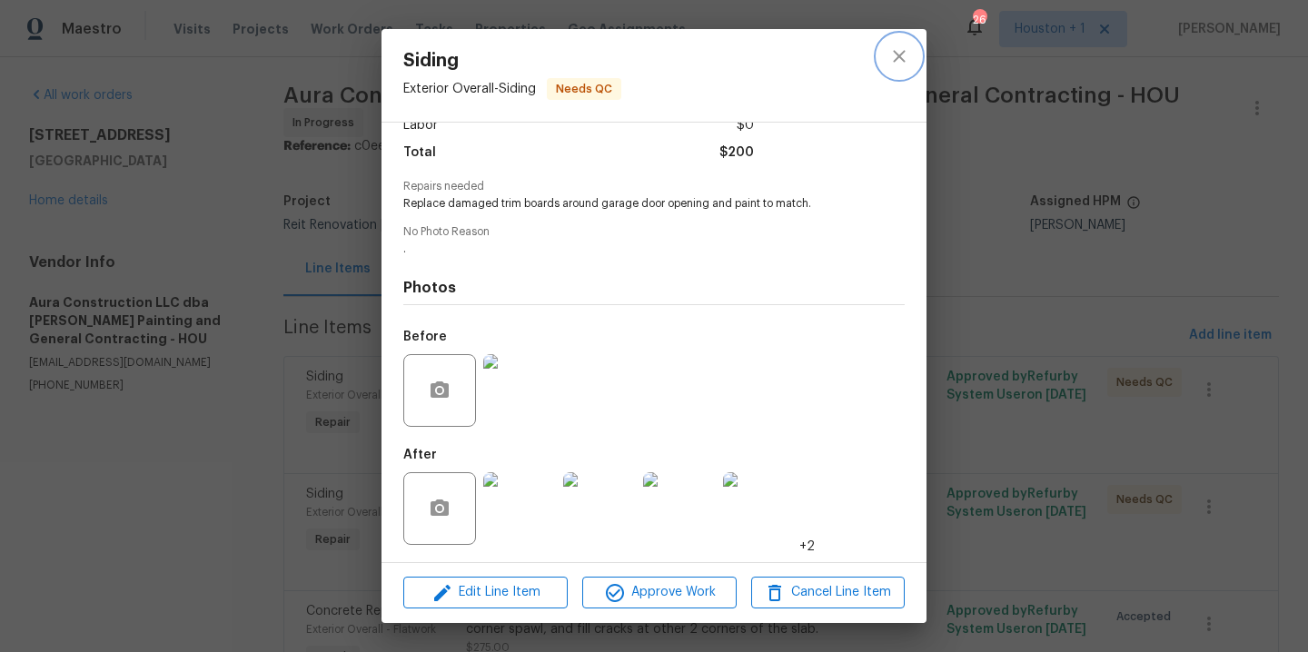
click at [895, 51] on icon "close" at bounding box center [899, 56] width 22 height 22
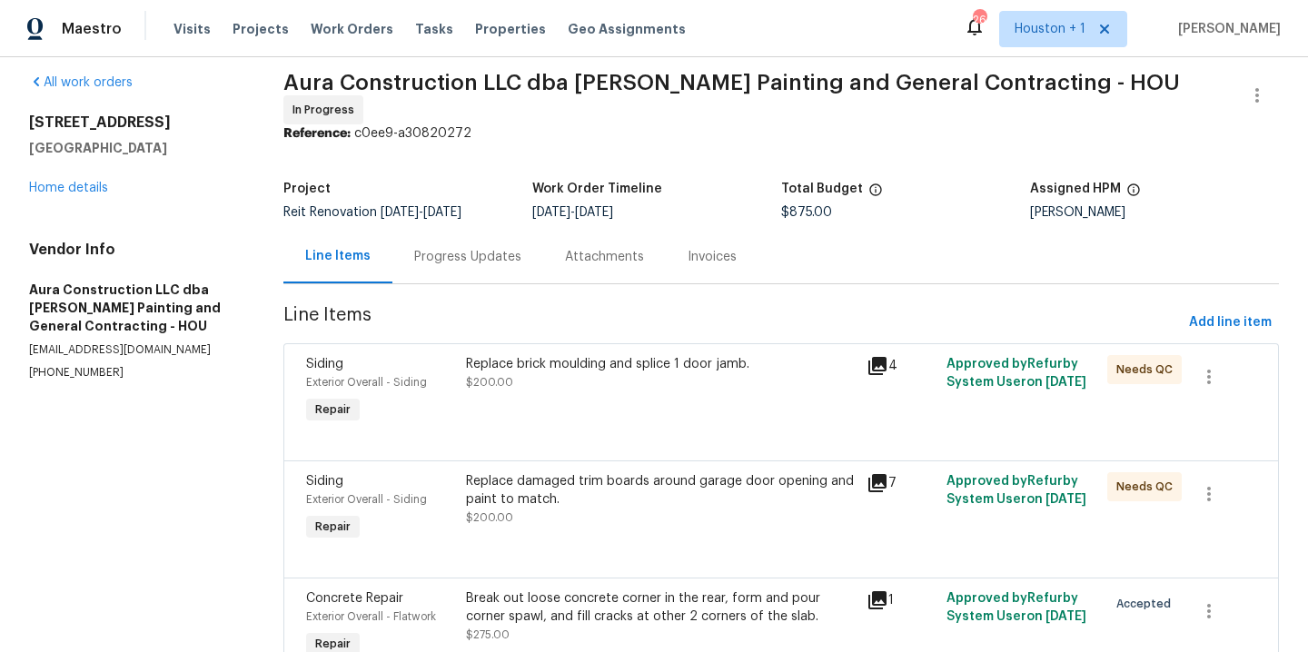
scroll to position [0, 0]
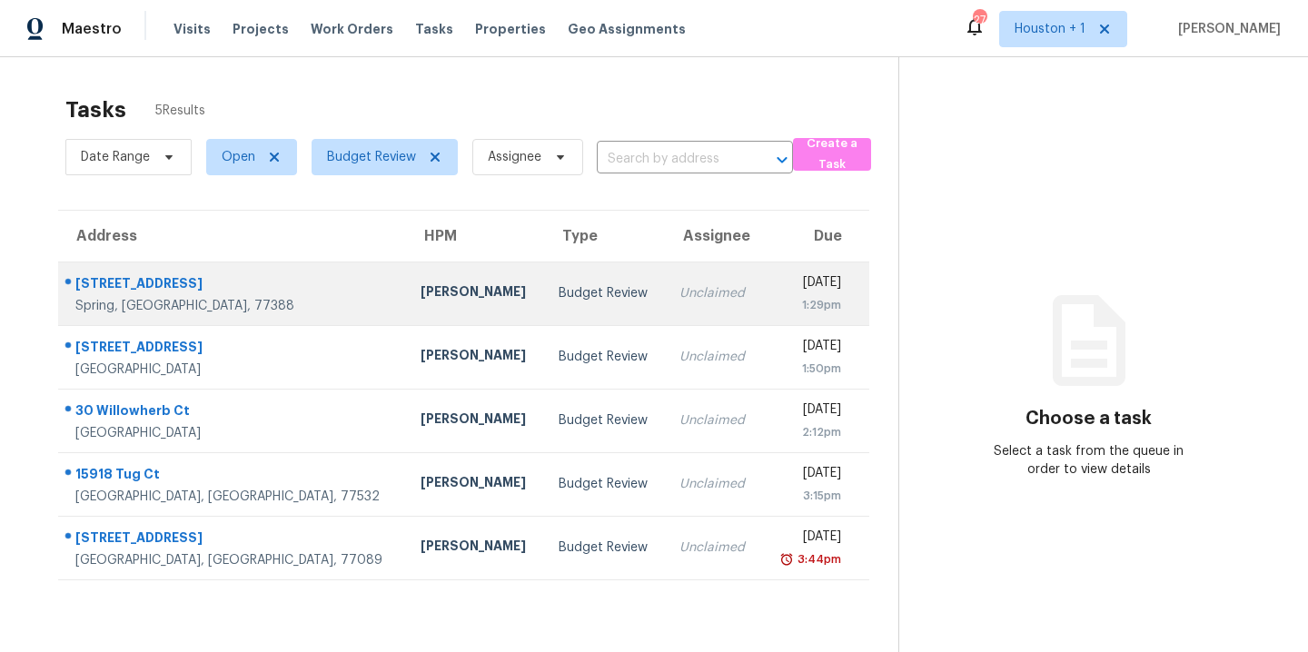
click at [421, 294] on div "[PERSON_NAME]" at bounding box center [475, 293] width 109 height 23
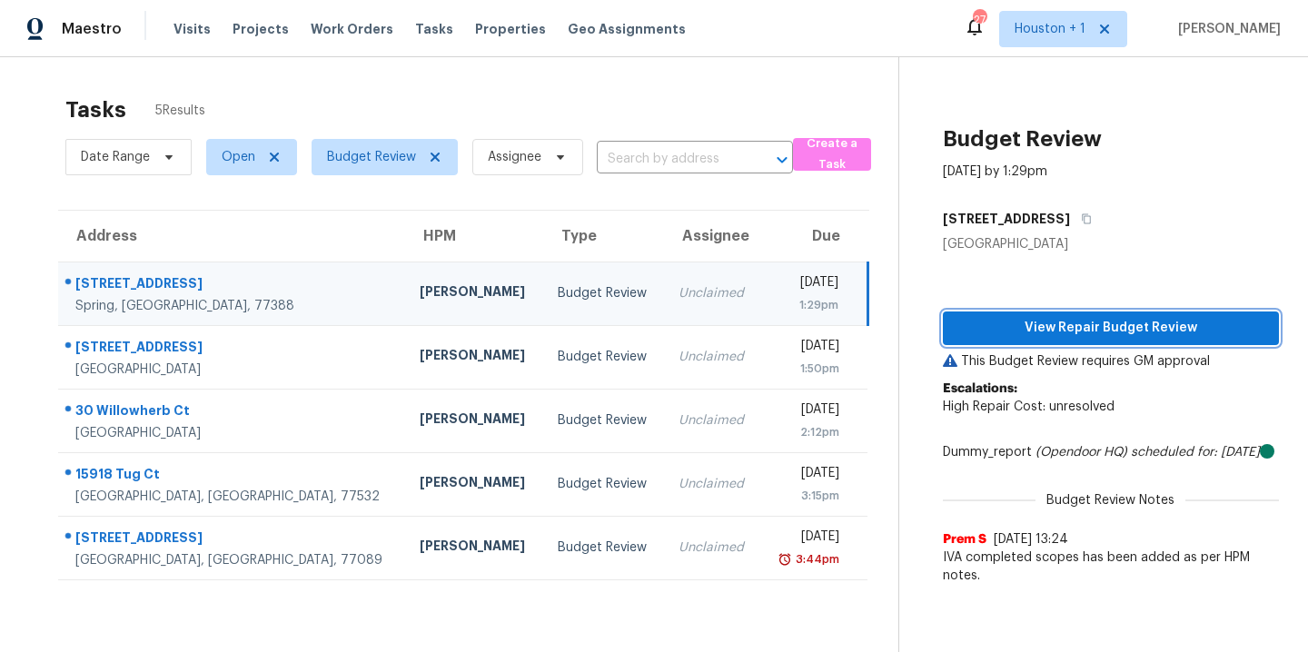
click at [1153, 329] on span "View Repair Budget Review" at bounding box center [1110, 328] width 307 height 23
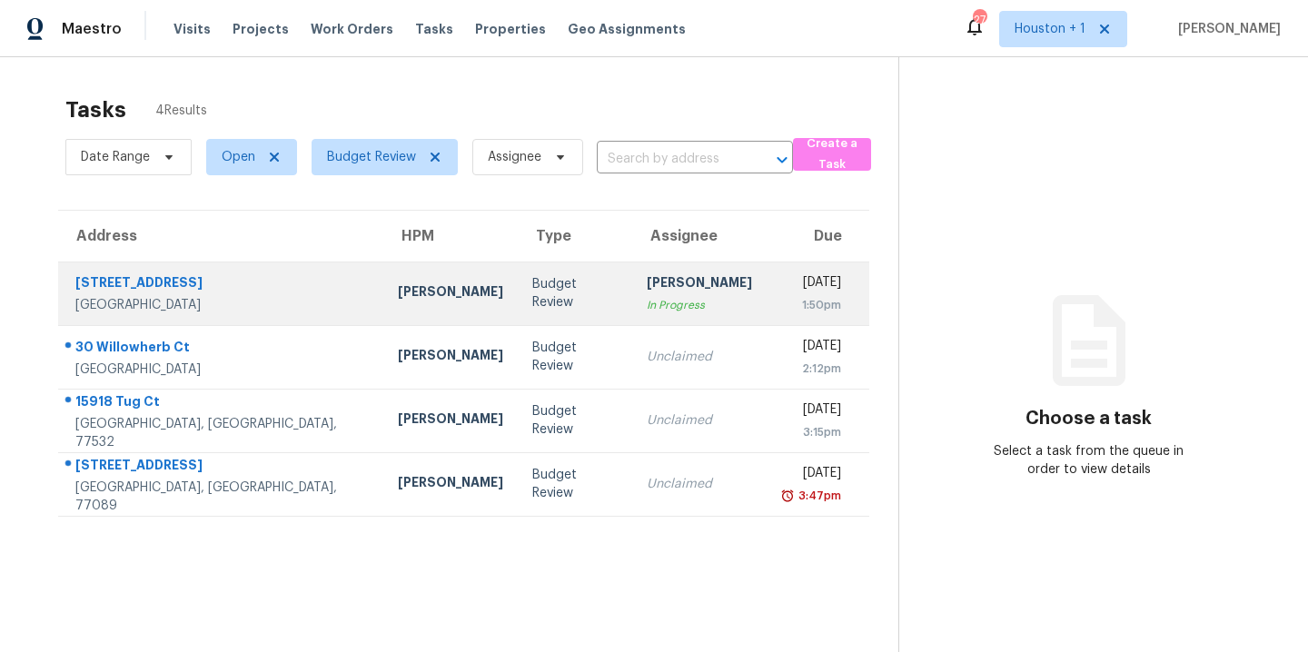
click at [781, 296] on div "1:50pm" at bounding box center [811, 305] width 60 height 18
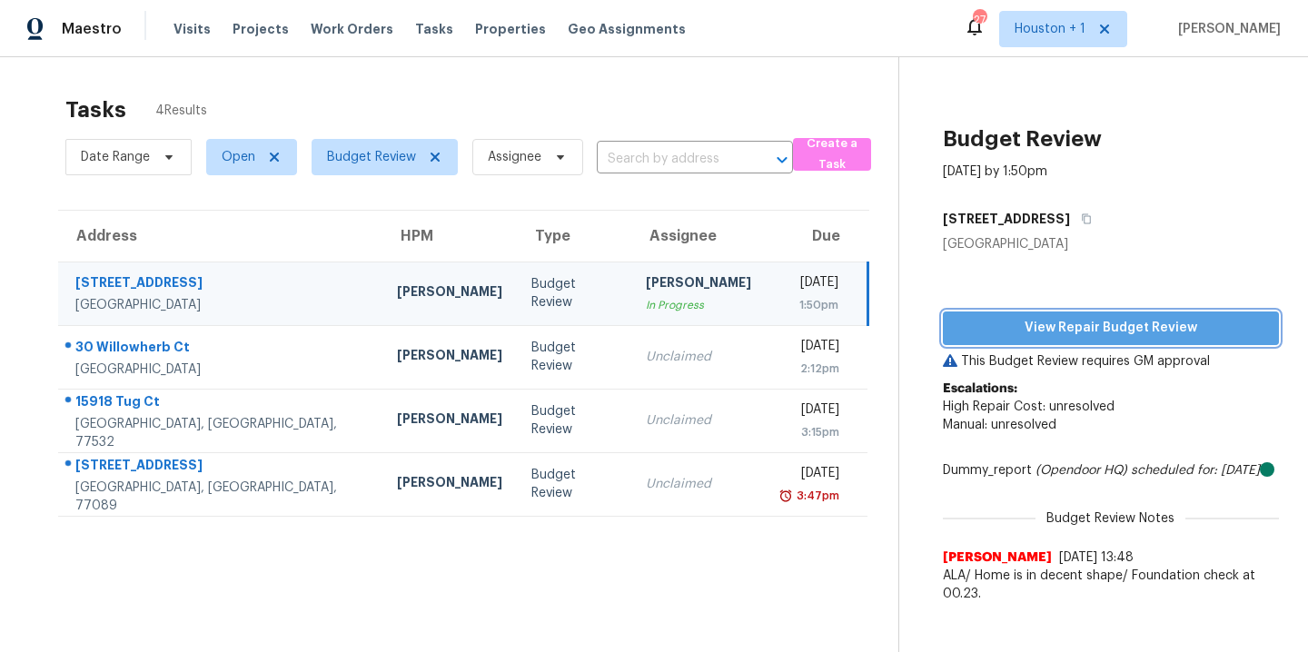
click at [1150, 322] on span "View Repair Budget Review" at bounding box center [1110, 328] width 307 height 23
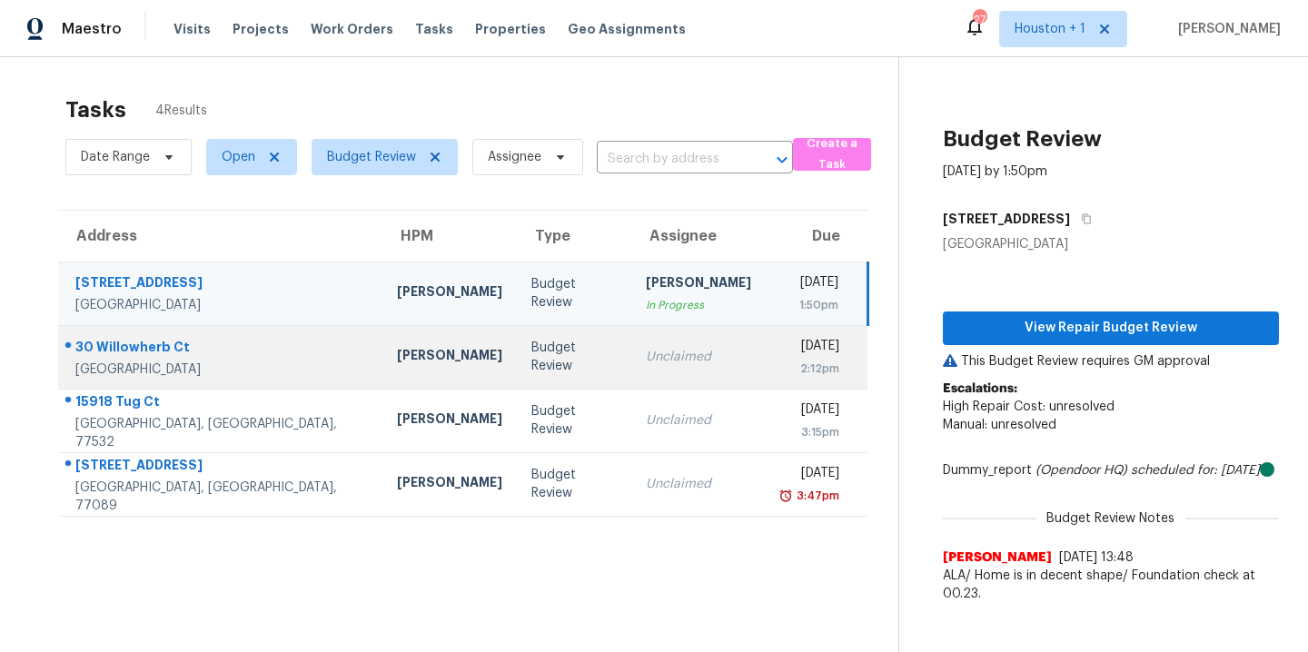
click at [212, 359] on div "30 Willowherb Ct" at bounding box center [221, 349] width 292 height 23
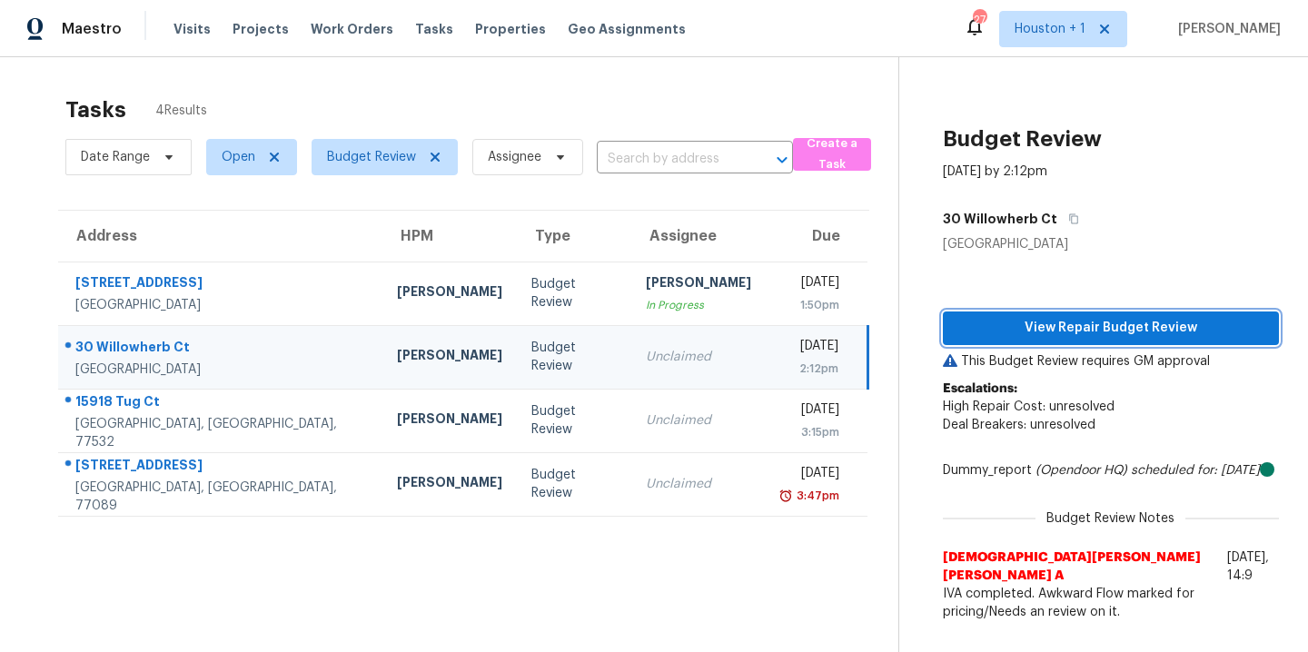
click at [1066, 338] on span "View Repair Budget Review" at bounding box center [1110, 328] width 307 height 23
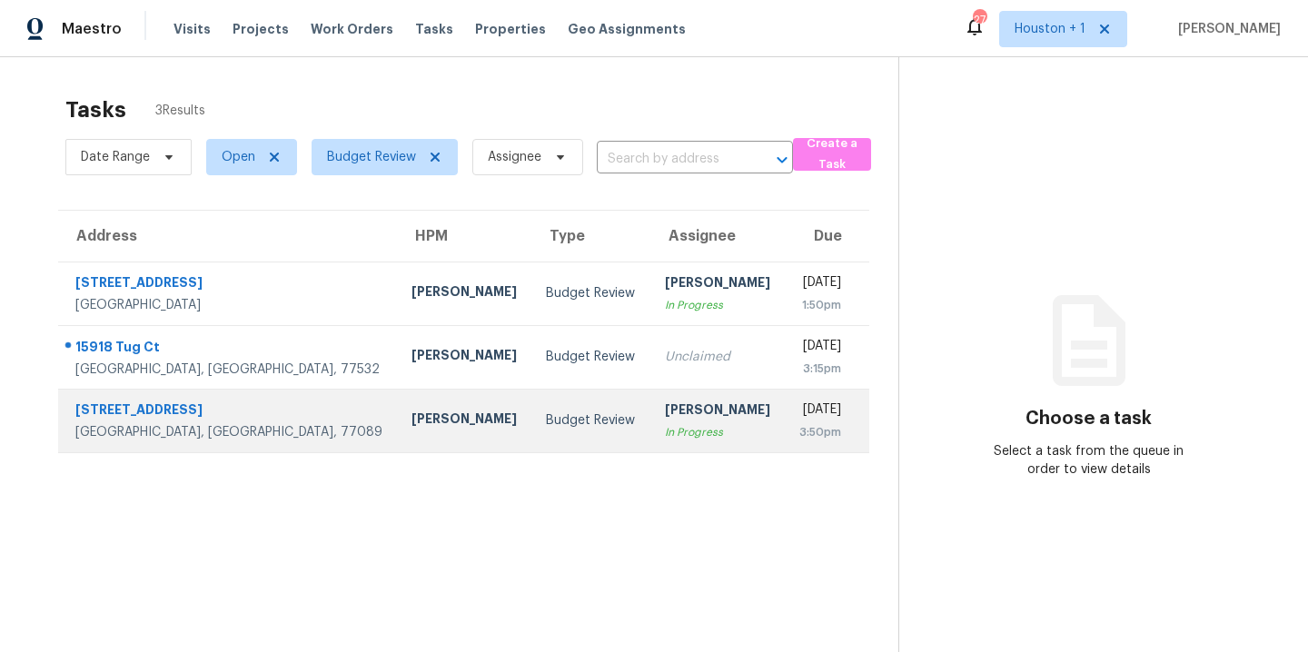
click at [532, 432] on td "Budget Review" at bounding box center [590, 421] width 118 height 64
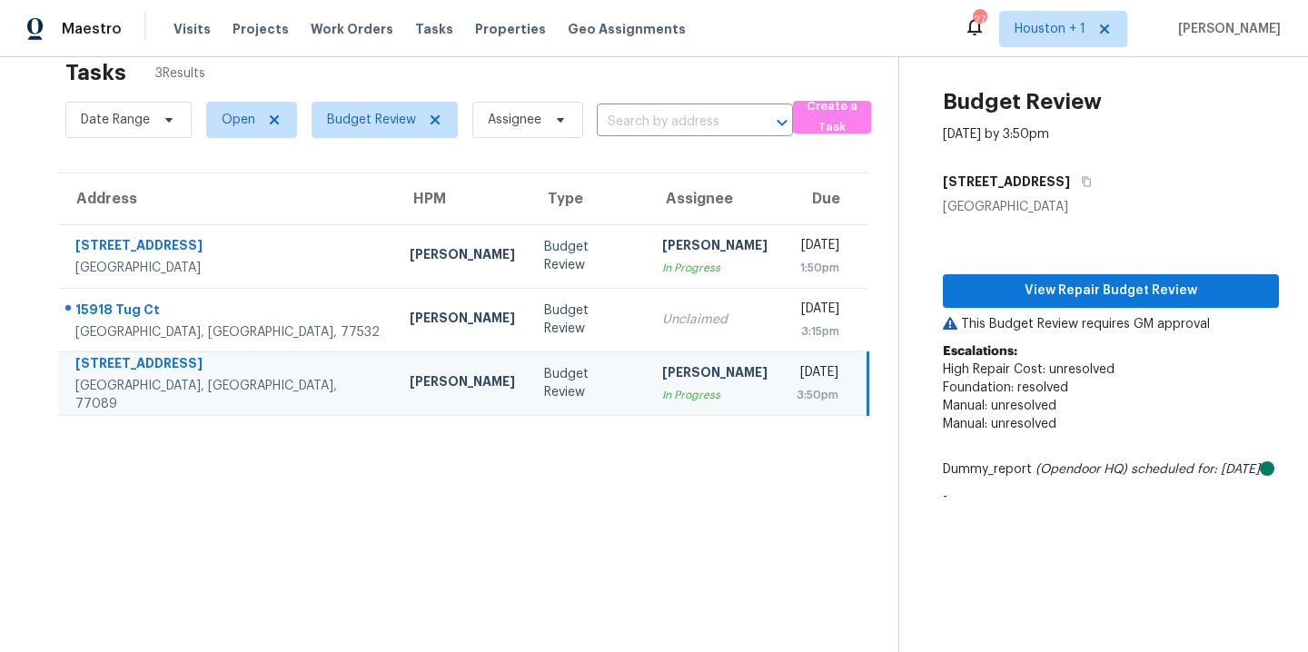
scroll to position [71, 0]
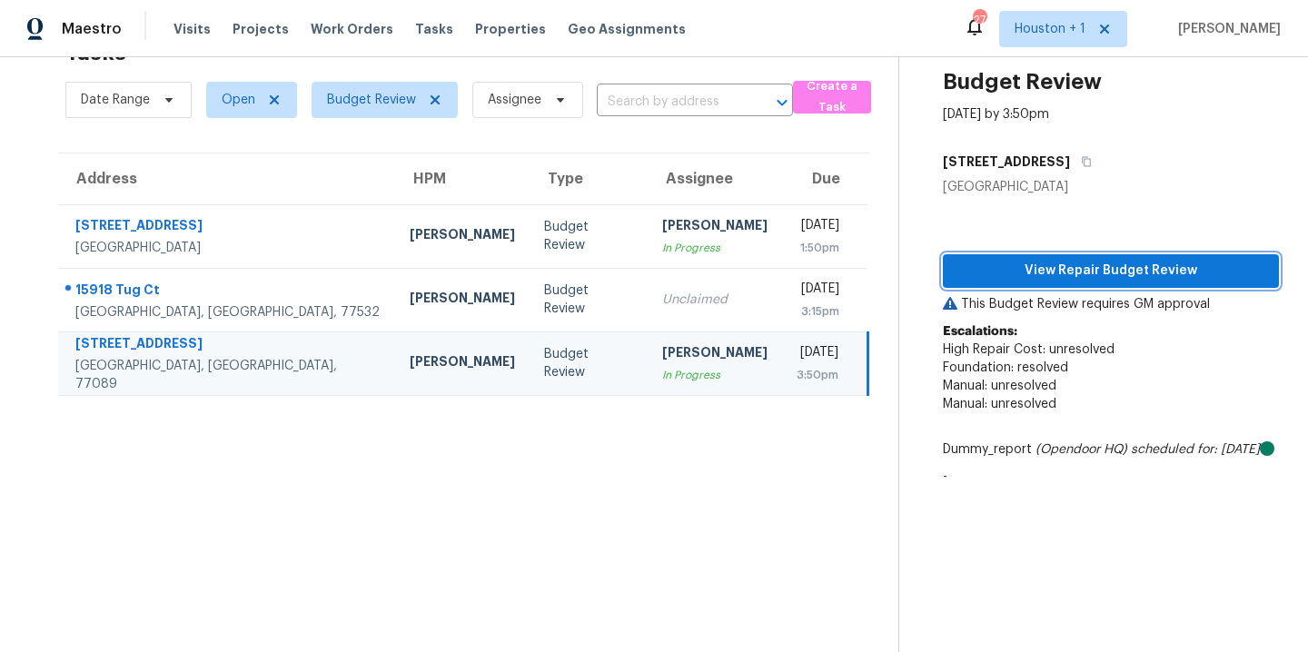
click at [1128, 260] on span "View Repair Budget Review" at bounding box center [1110, 271] width 307 height 23
click at [478, 529] on section "Tasks 3 Results Date Range Open Budget Review Assignee ​ Create a Task Address …" at bounding box center [463, 340] width 869 height 623
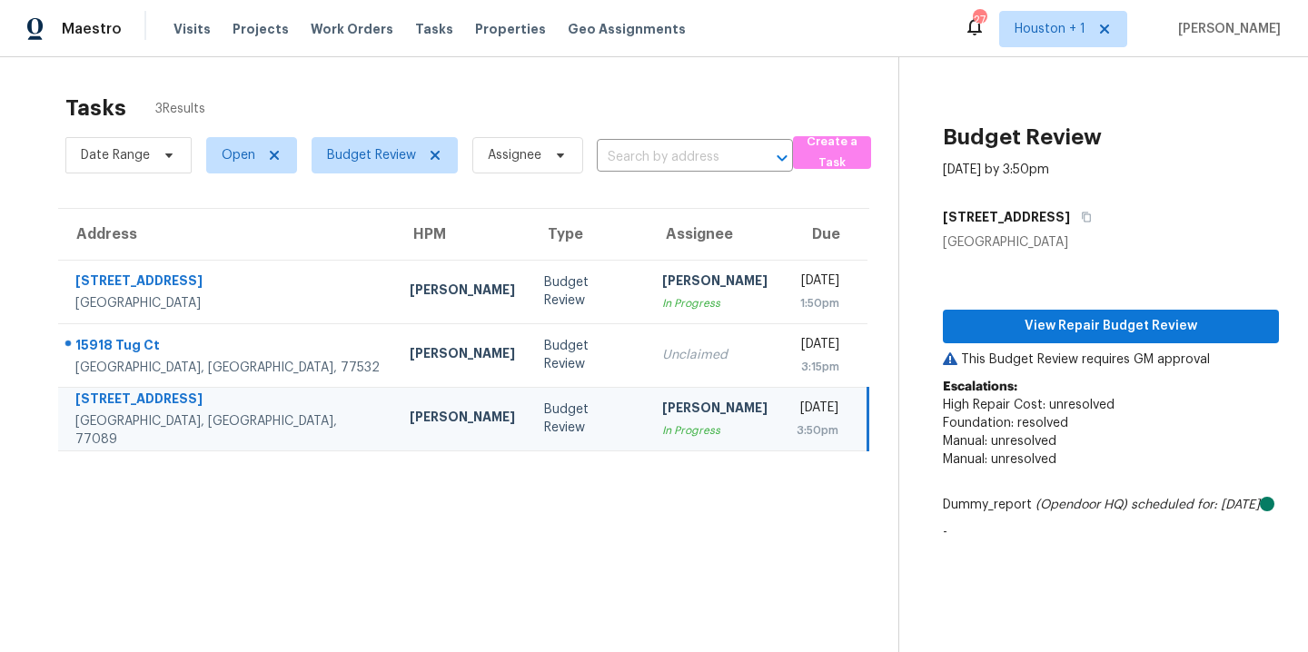
scroll to position [0, 0]
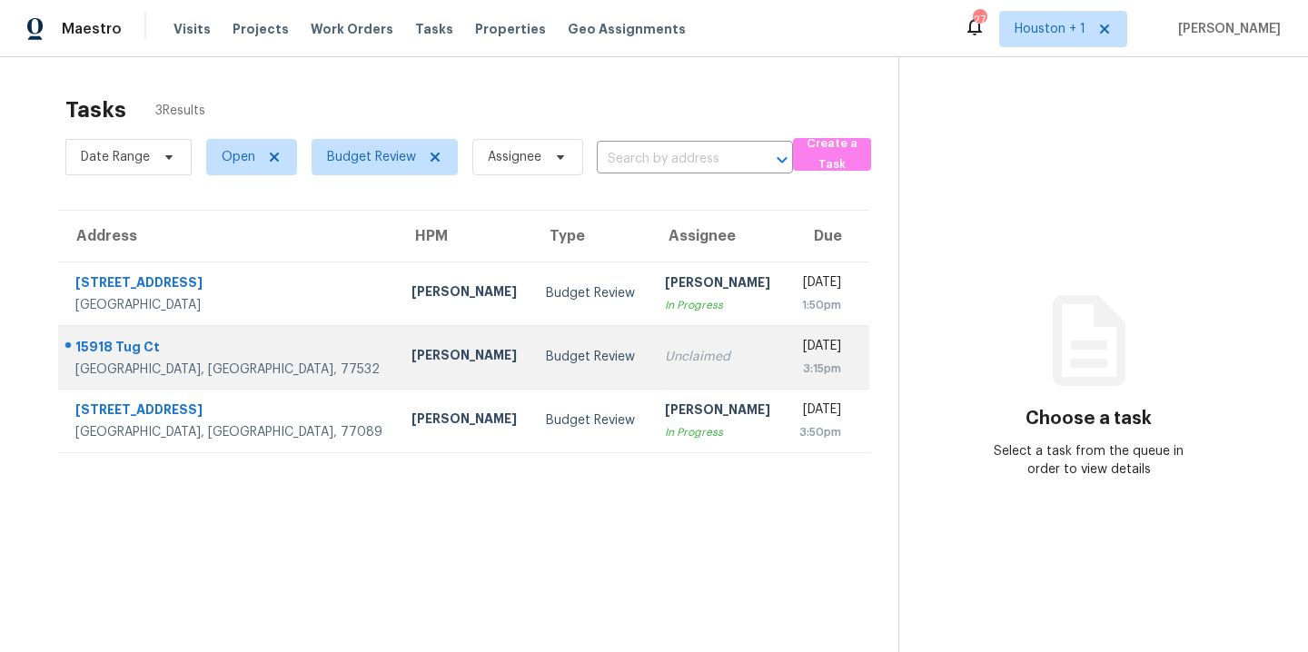
click at [397, 351] on td "[PERSON_NAME]" at bounding box center [464, 357] width 134 height 64
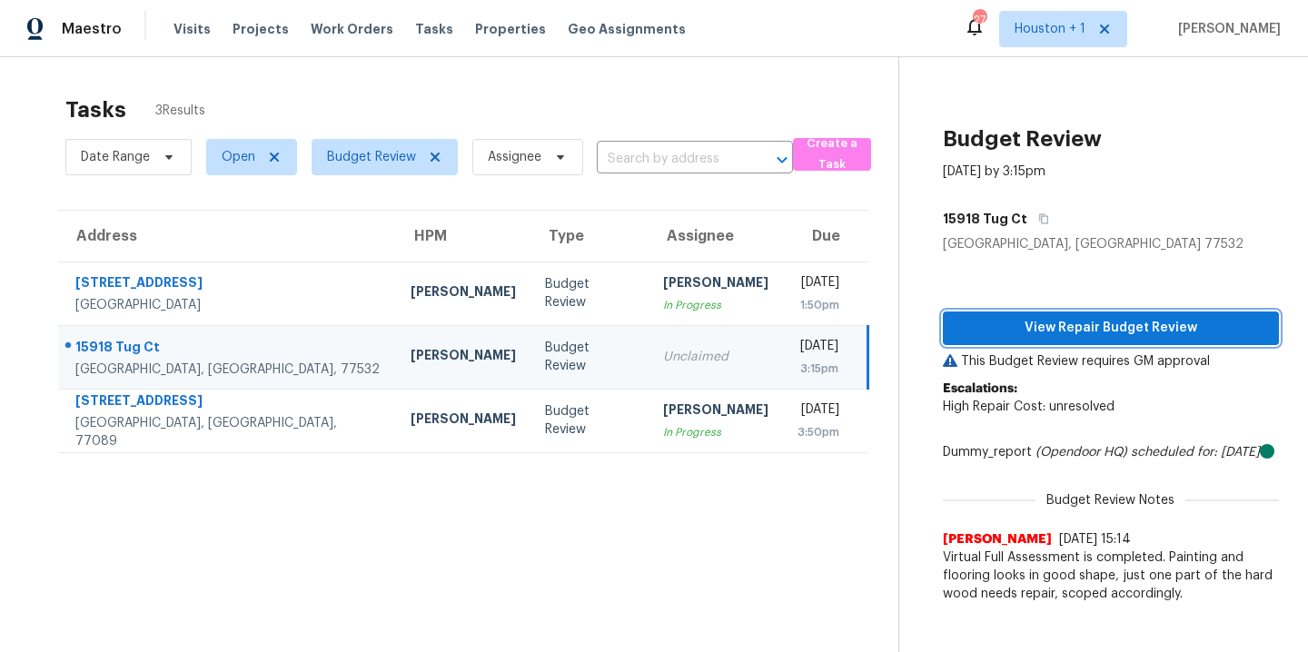
click at [1133, 332] on span "View Repair Budget Review" at bounding box center [1110, 328] width 307 height 23
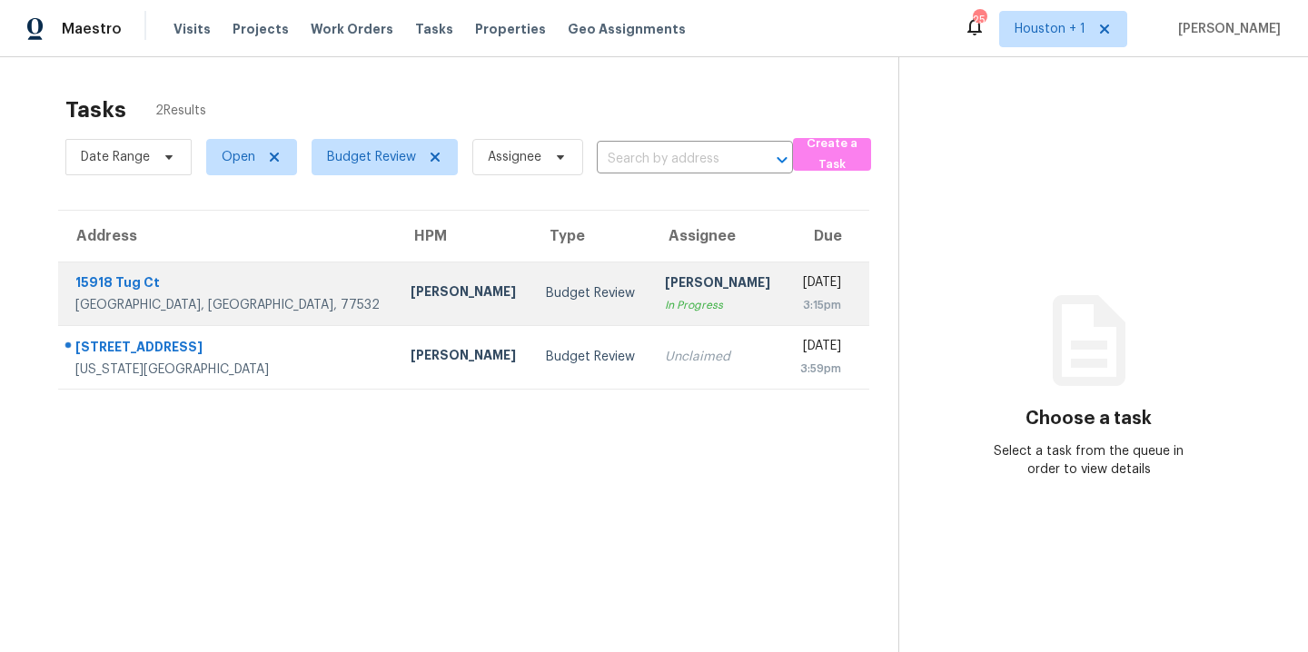
click at [138, 273] on div "15918 Tug Ct" at bounding box center [228, 284] width 306 height 23
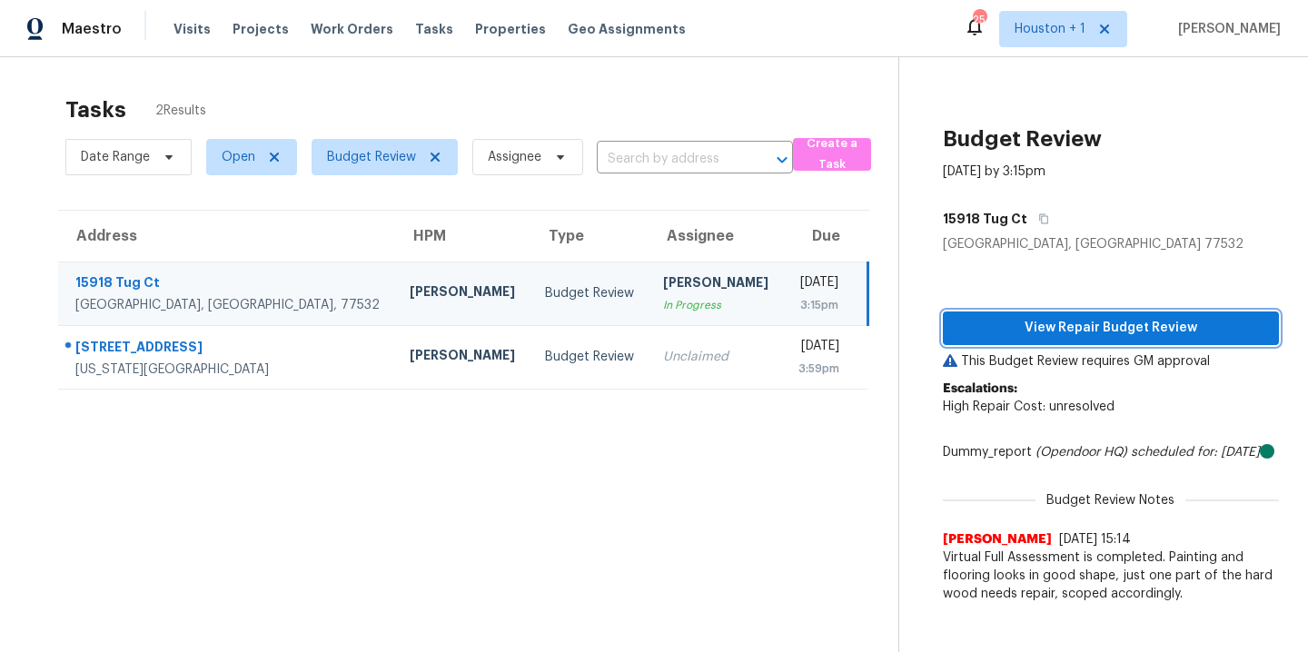
click at [1111, 331] on span "View Repair Budget Review" at bounding box center [1110, 328] width 307 height 23
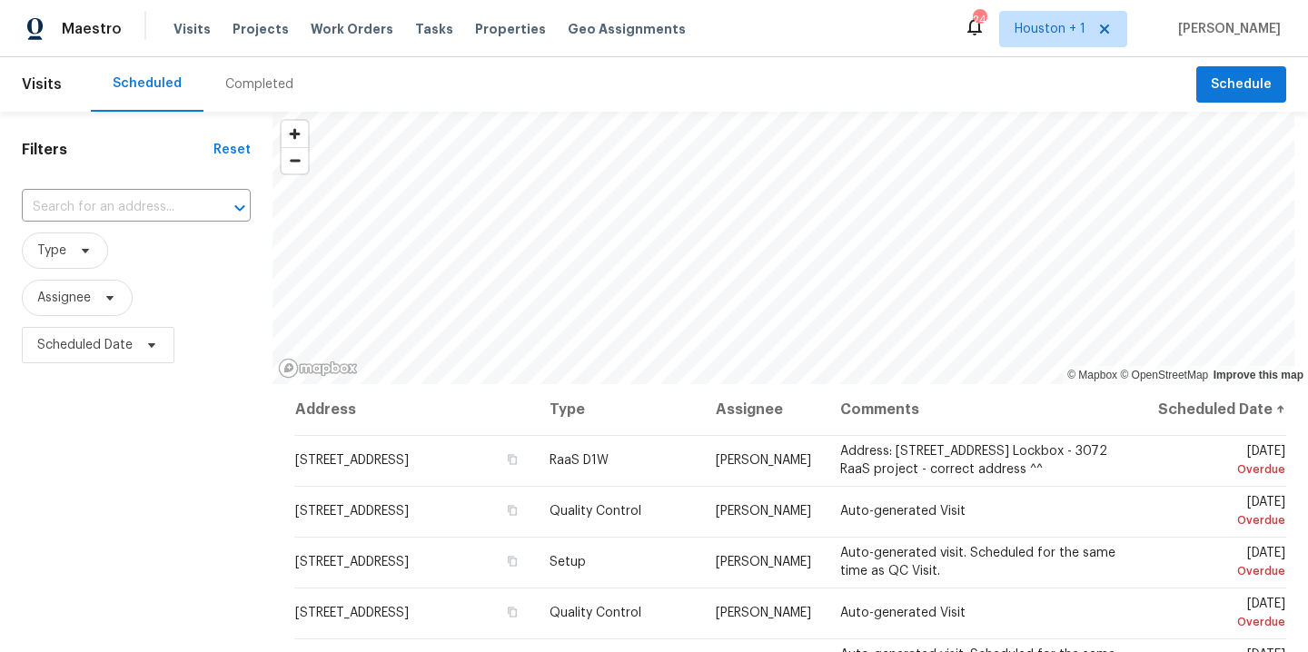
click at [88, 307] on span "Assignee" at bounding box center [77, 298] width 111 height 36
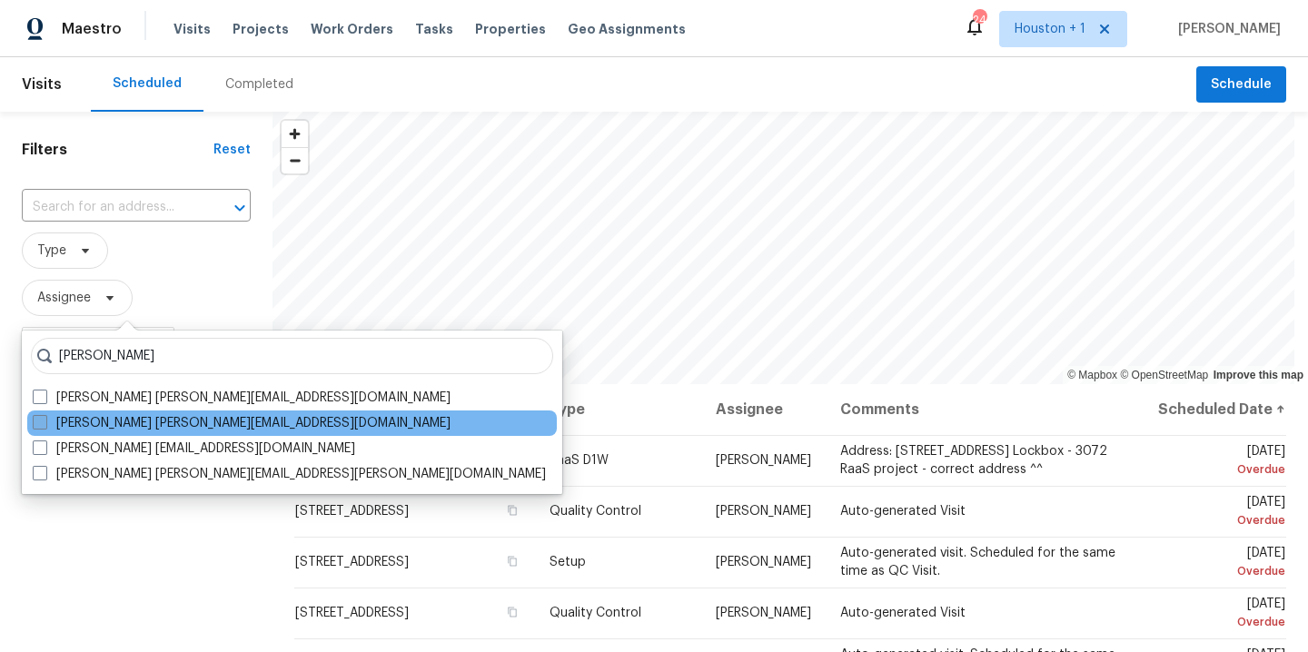
type input "maria z"
click at [202, 423] on label "Maria Zakharnitskaia maria.zakharnitskaia@opendoor.com" at bounding box center [242, 423] width 418 height 18
click at [45, 423] on input "Maria Zakharnitskaia maria.zakharnitskaia@opendoor.com" at bounding box center [39, 420] width 12 height 12
checkbox input "true"
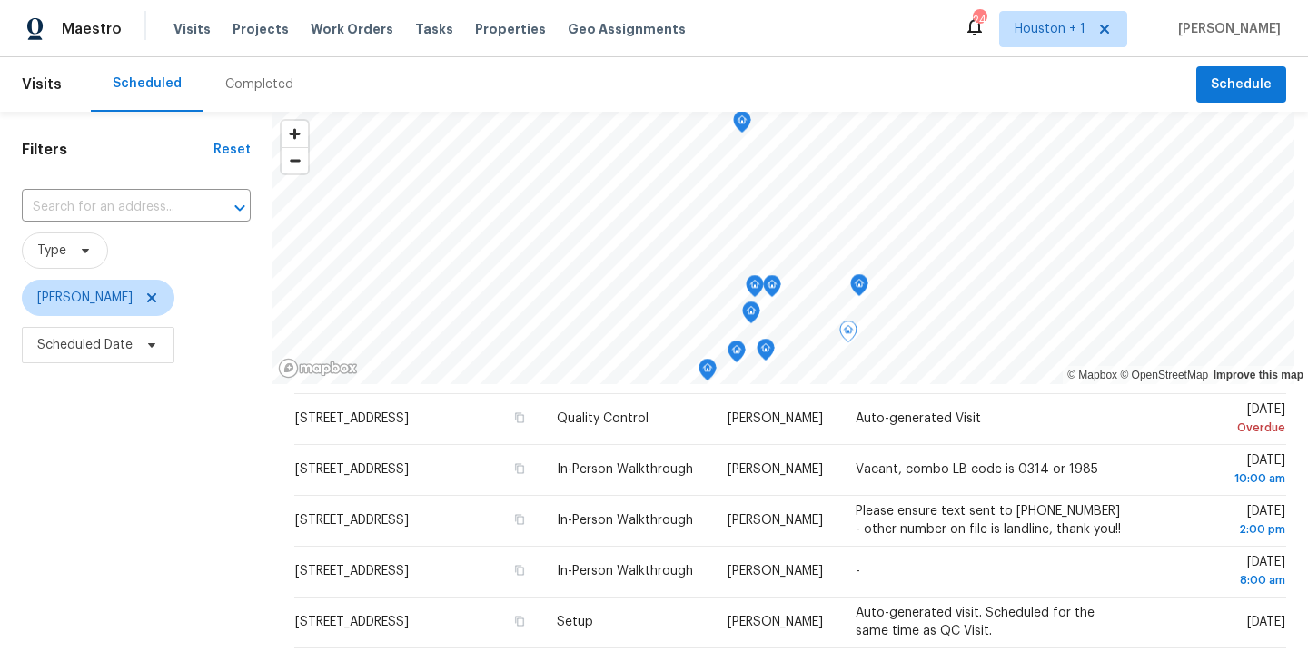
scroll to position [143, 0]
click at [156, 293] on icon at bounding box center [151, 297] width 9 height 9
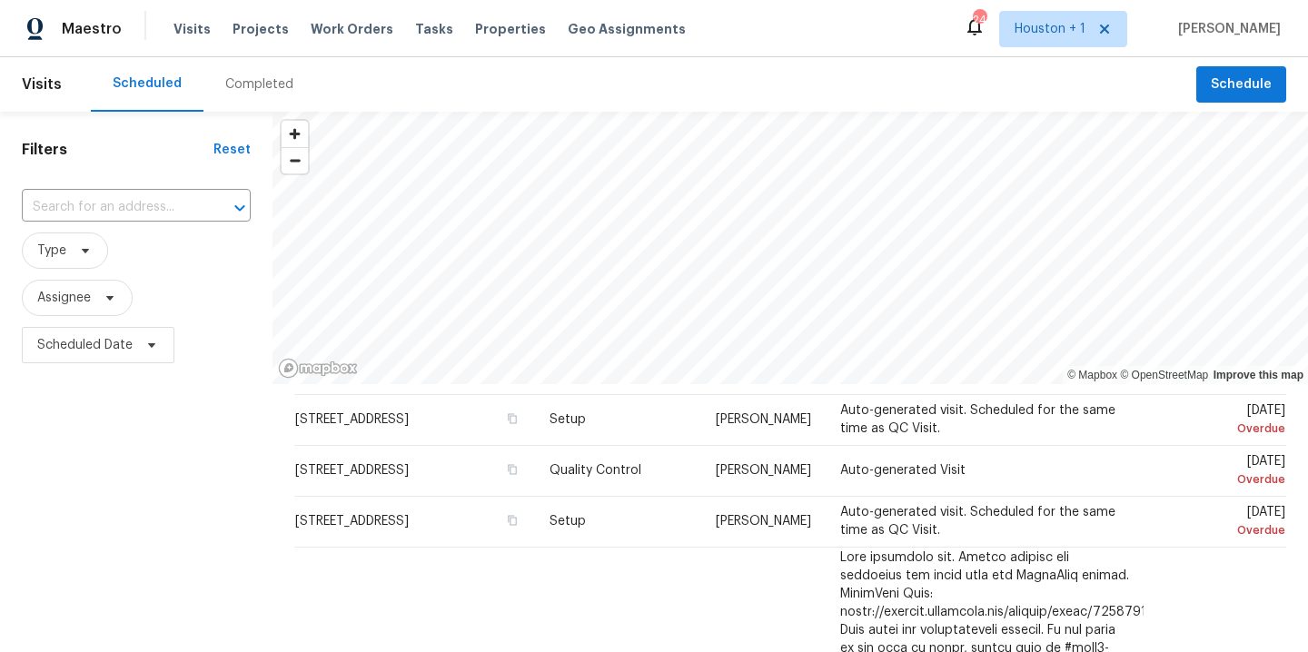
scroll to position [142, 0]
